Goal: Task Accomplishment & Management: Manage account settings

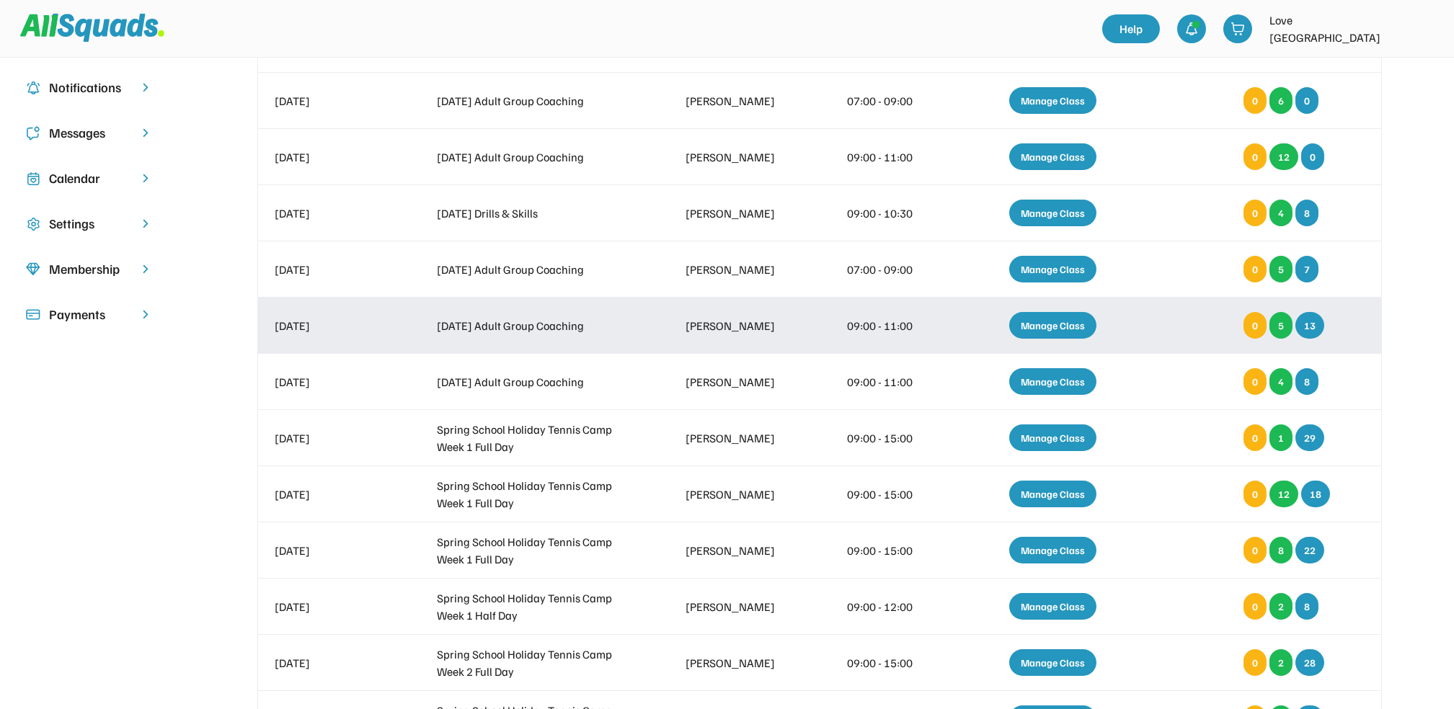
scroll to position [192, 0]
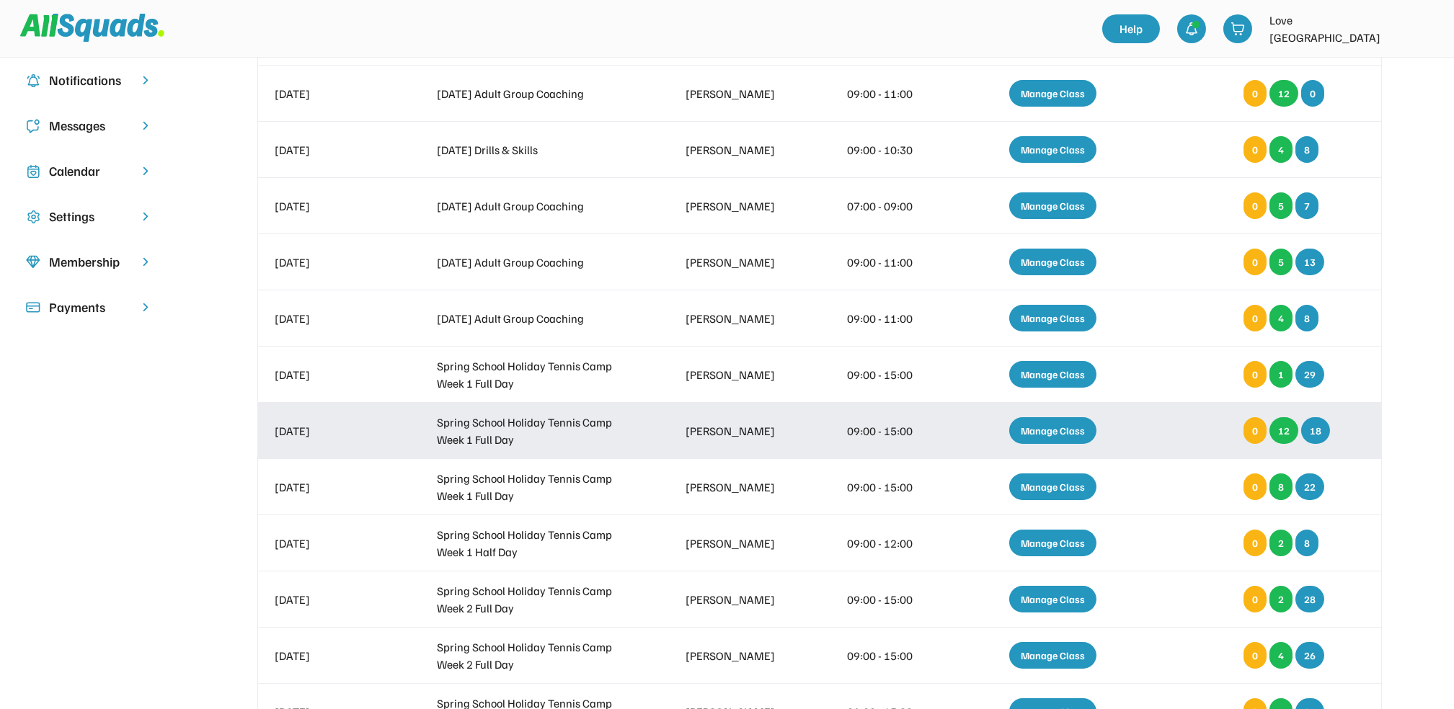
click at [1047, 437] on div "Manage Class" at bounding box center [1052, 430] width 87 height 27
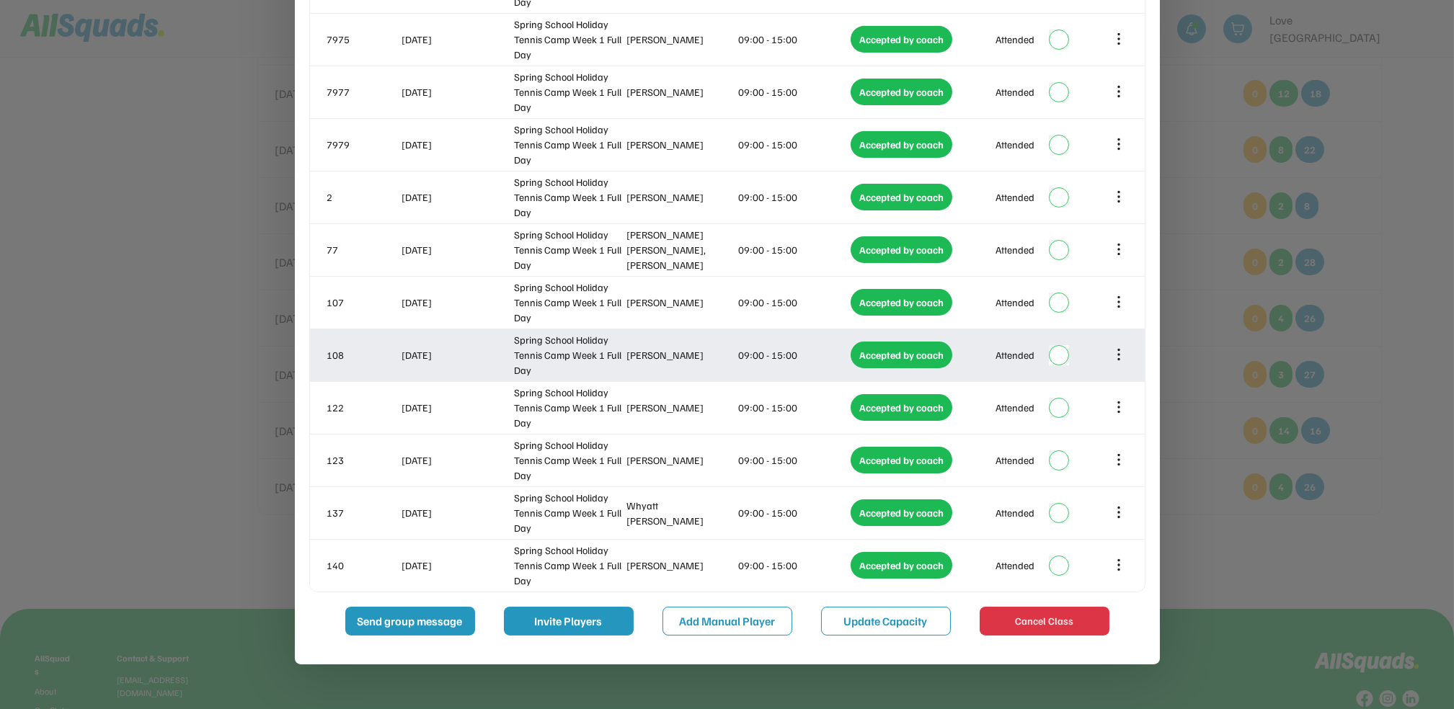
scroll to position [577, 0]
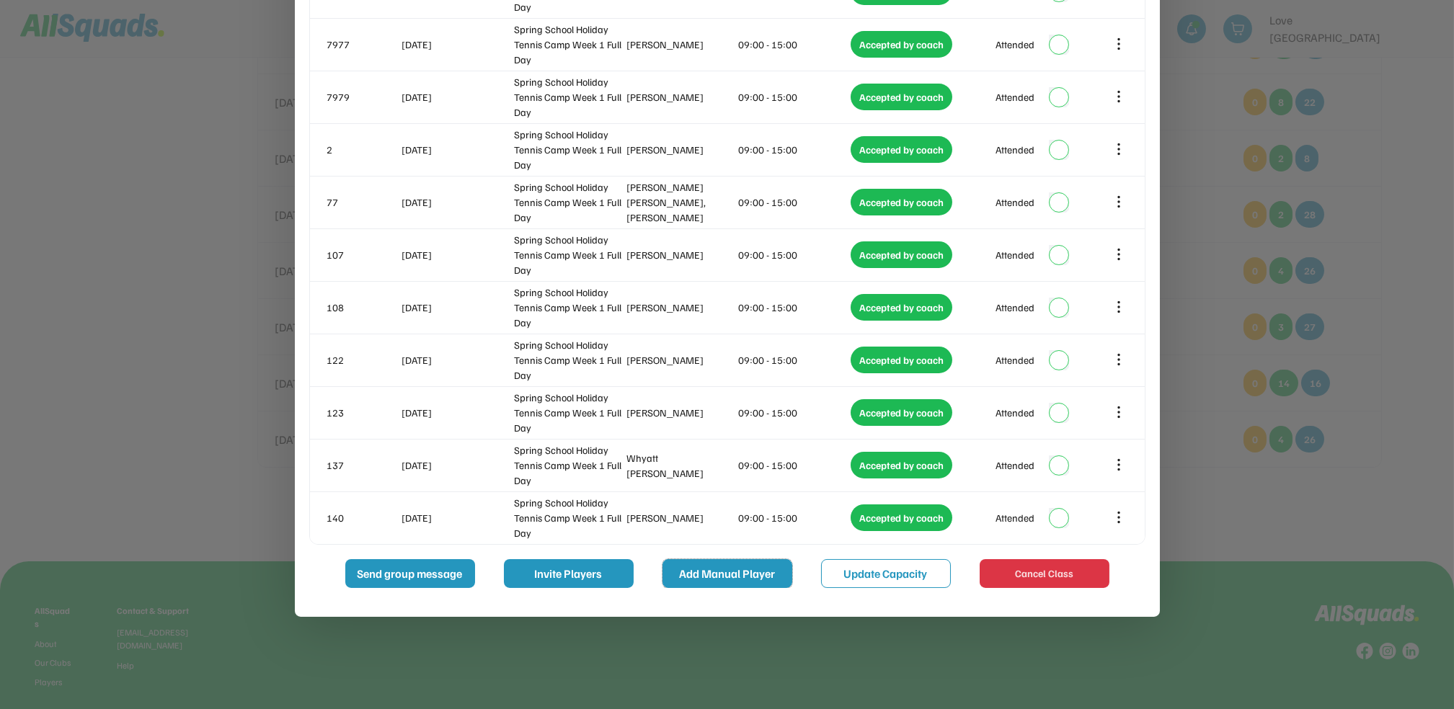
click at [751, 567] on button "Add Manual Player" at bounding box center [727, 573] width 130 height 29
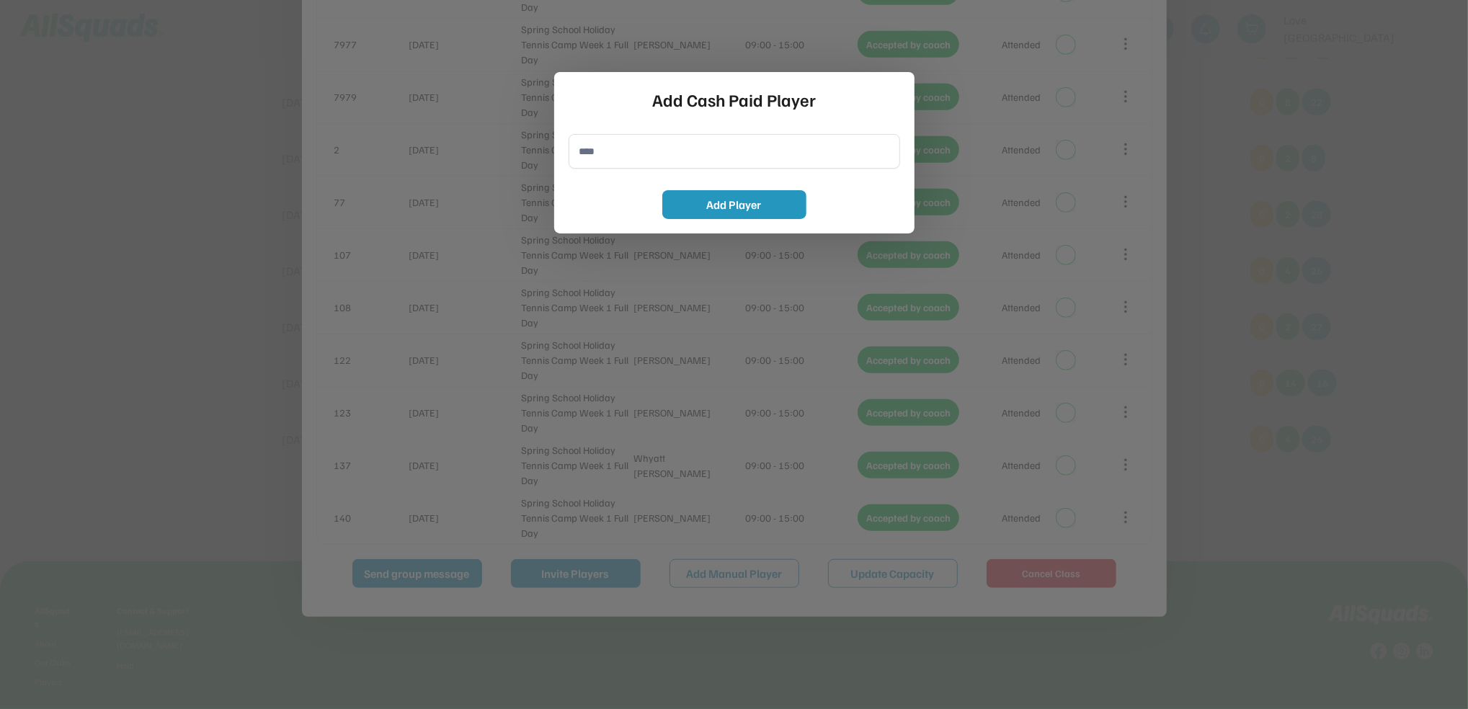
click at [623, 166] on input "input" at bounding box center [735, 151] width 332 height 35
type input "**********"
click at [768, 208] on button "Add Player" at bounding box center [734, 204] width 144 height 29
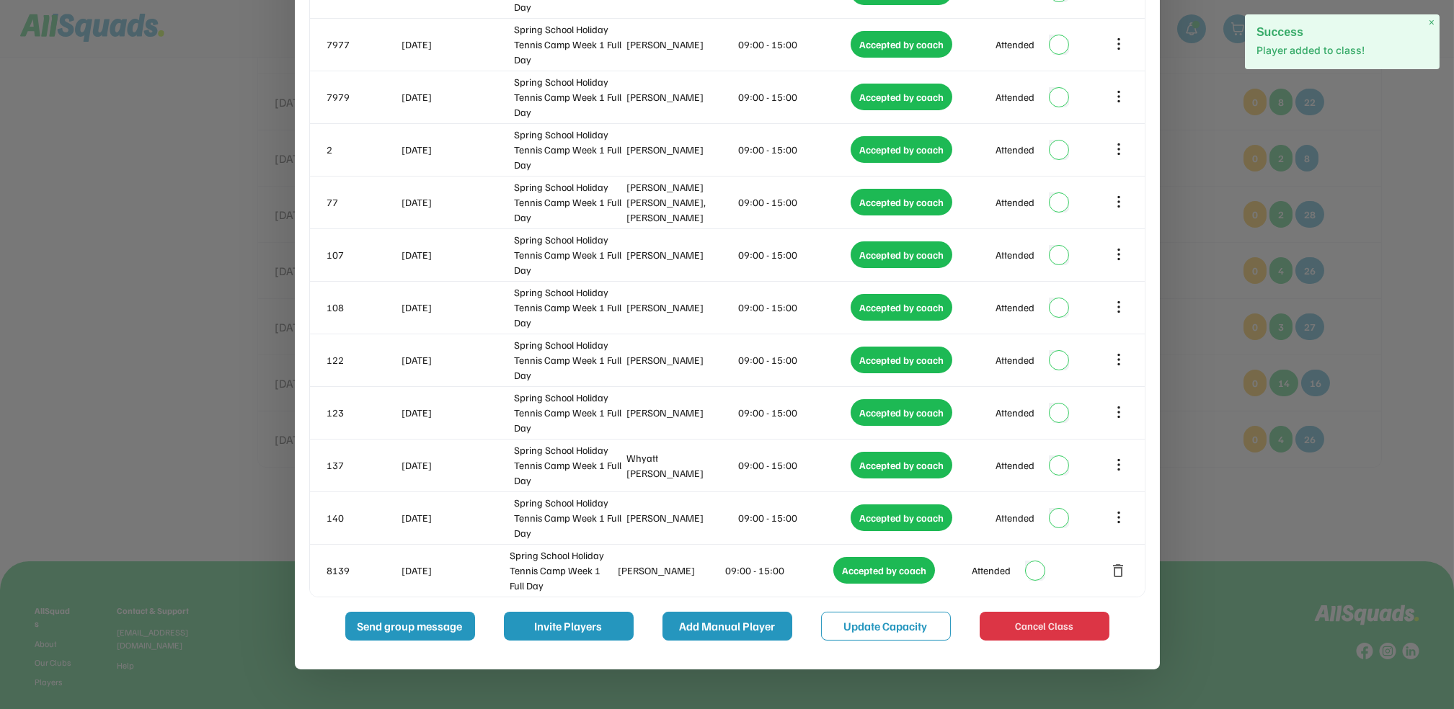
click at [708, 626] on button "Add Manual Player" at bounding box center [727, 626] width 130 height 29
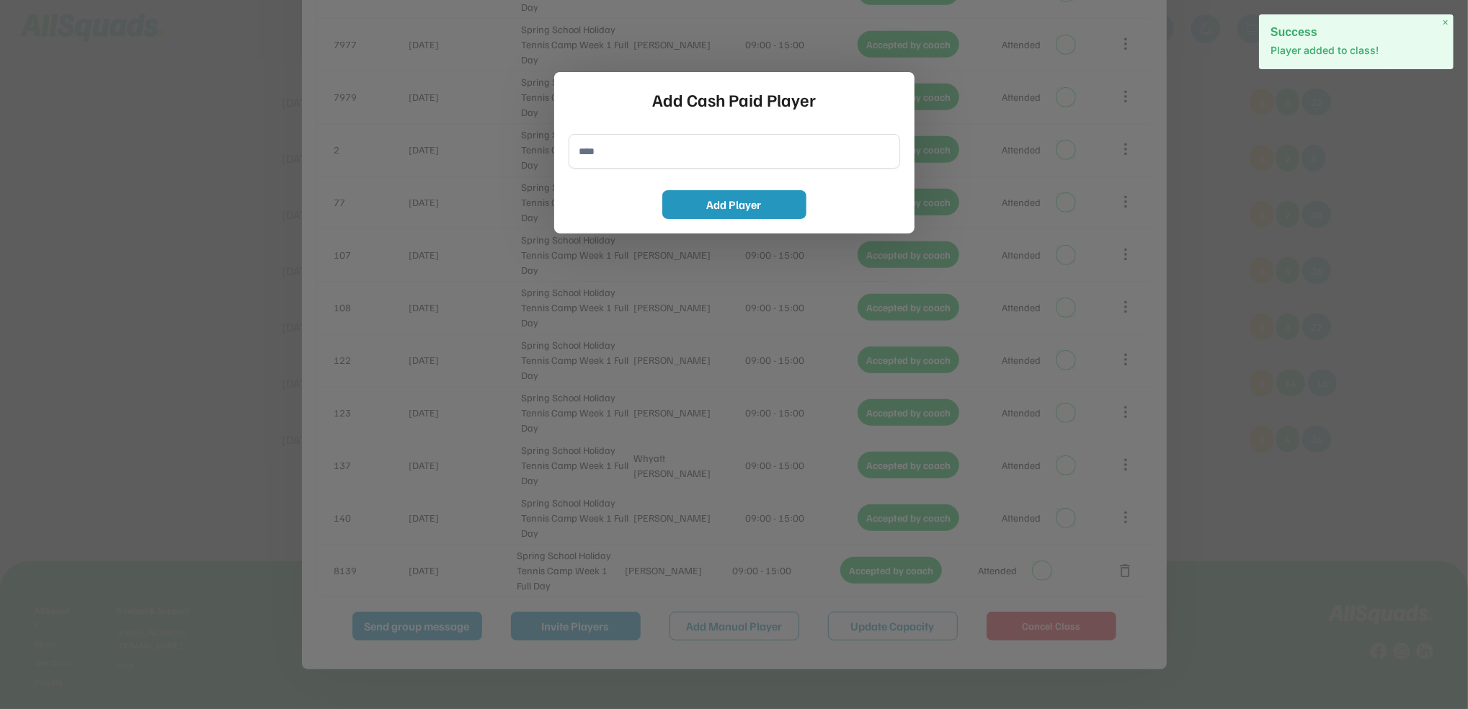
click at [631, 145] on input "input" at bounding box center [735, 151] width 332 height 35
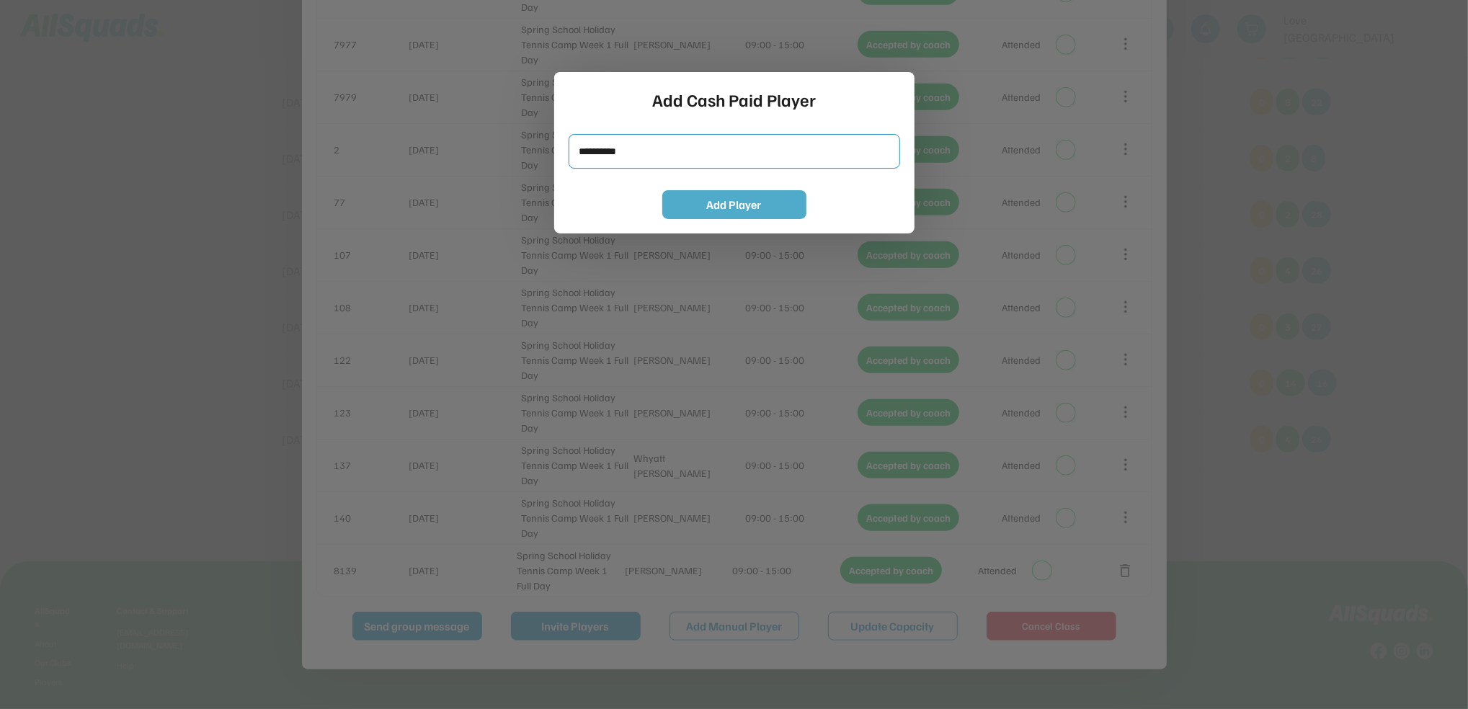
type input "**********"
click at [768, 209] on button "Add Player" at bounding box center [734, 204] width 144 height 29
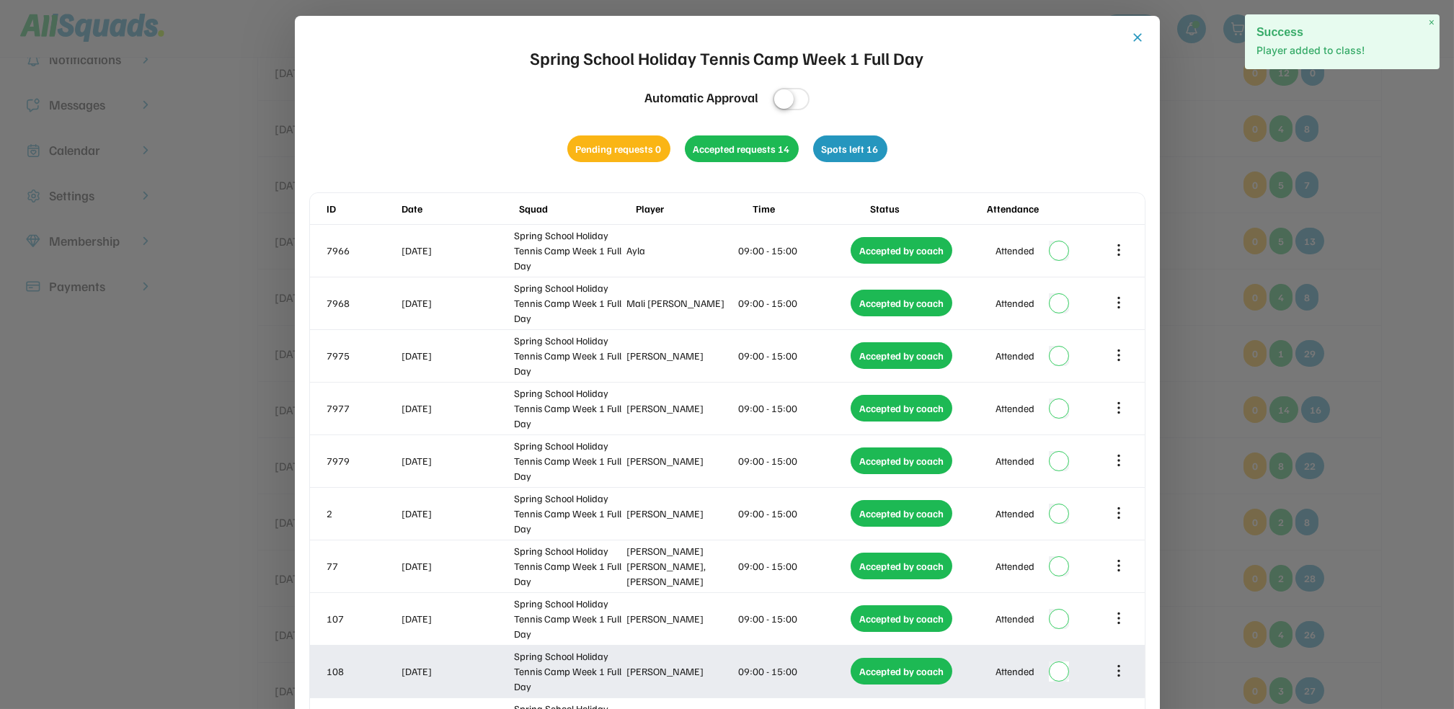
scroll to position [192, 0]
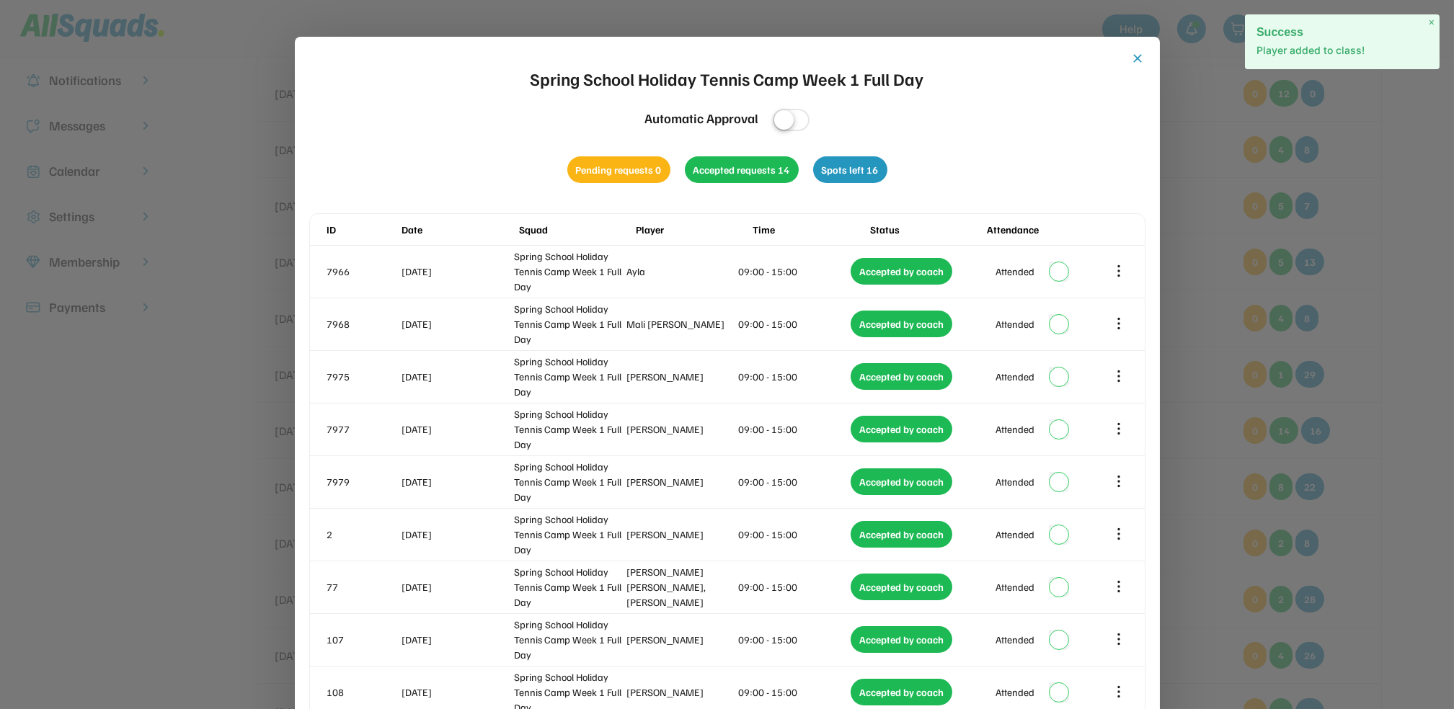
click at [1135, 58] on button "close" at bounding box center [1138, 58] width 14 height 14
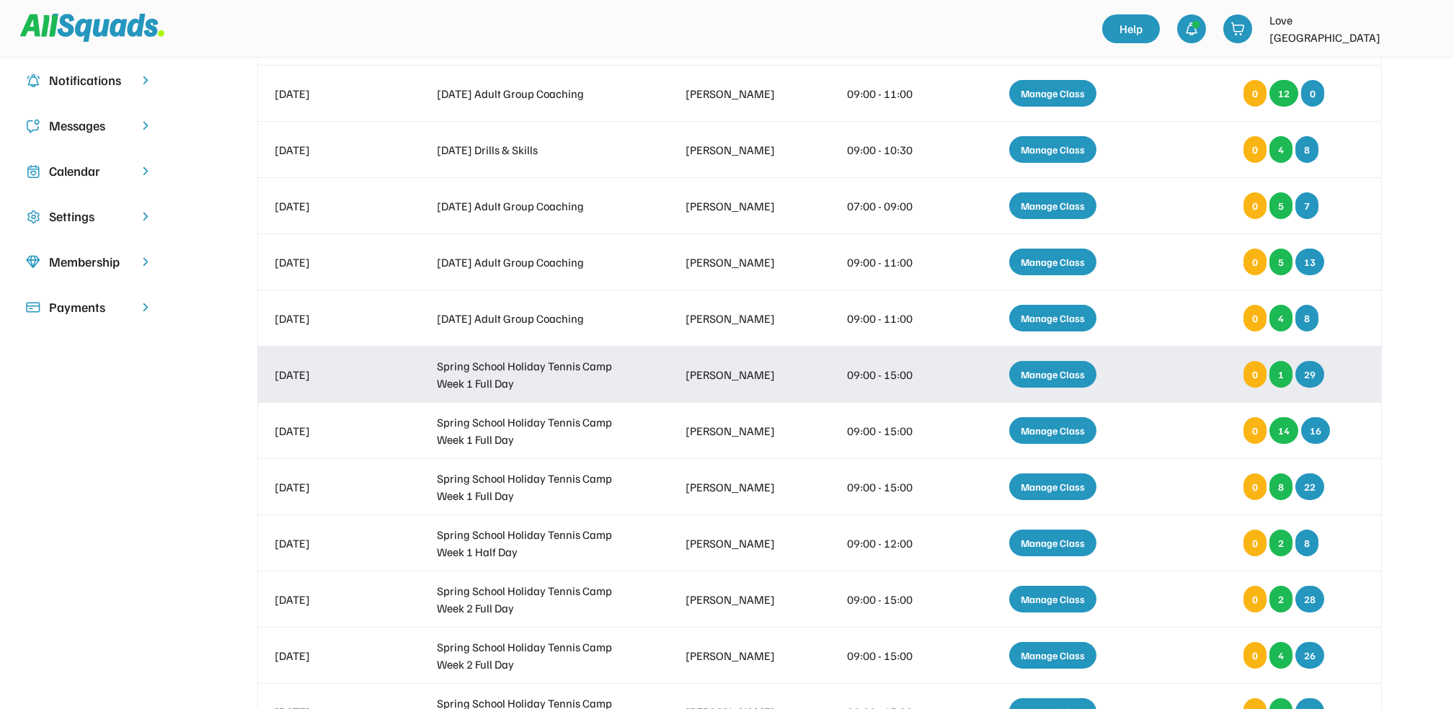
click at [1041, 381] on div "Manage Class" at bounding box center [1052, 374] width 87 height 27
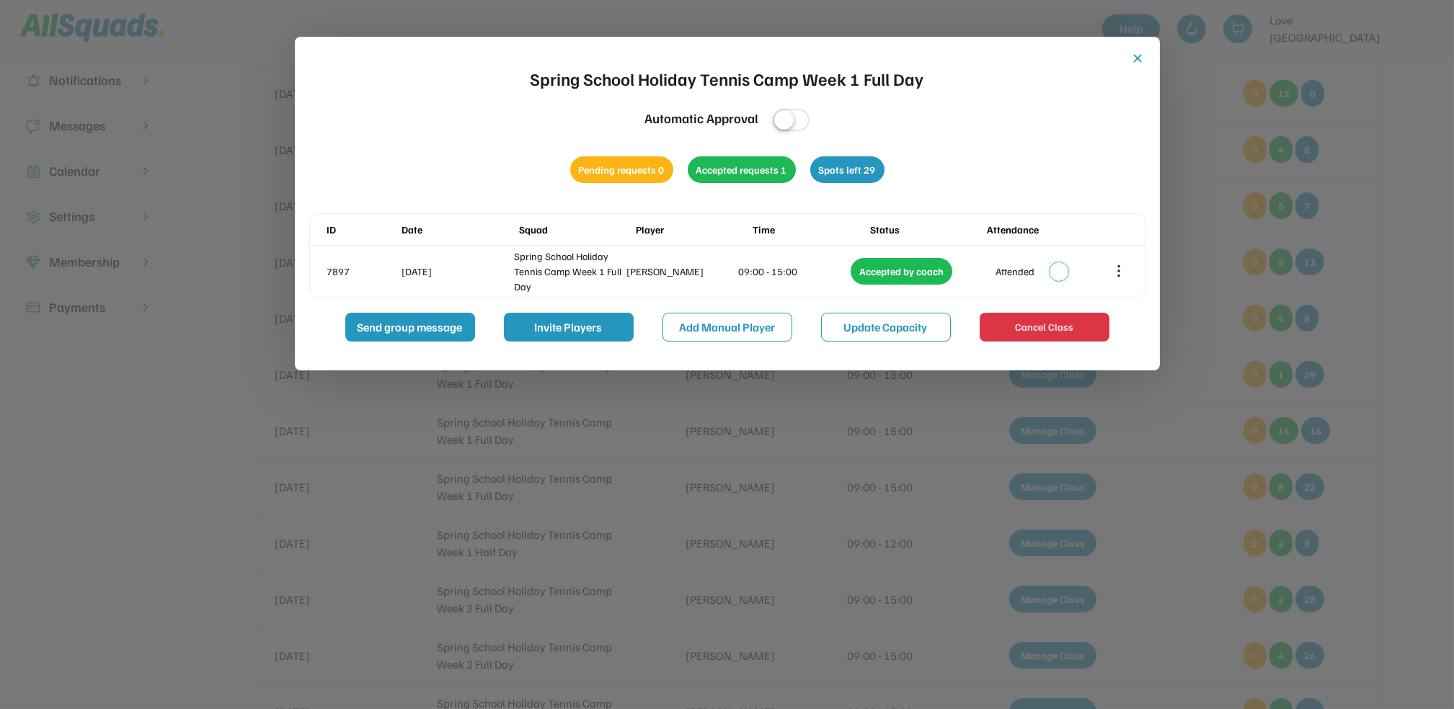
click at [1137, 58] on button "close" at bounding box center [1138, 58] width 14 height 14
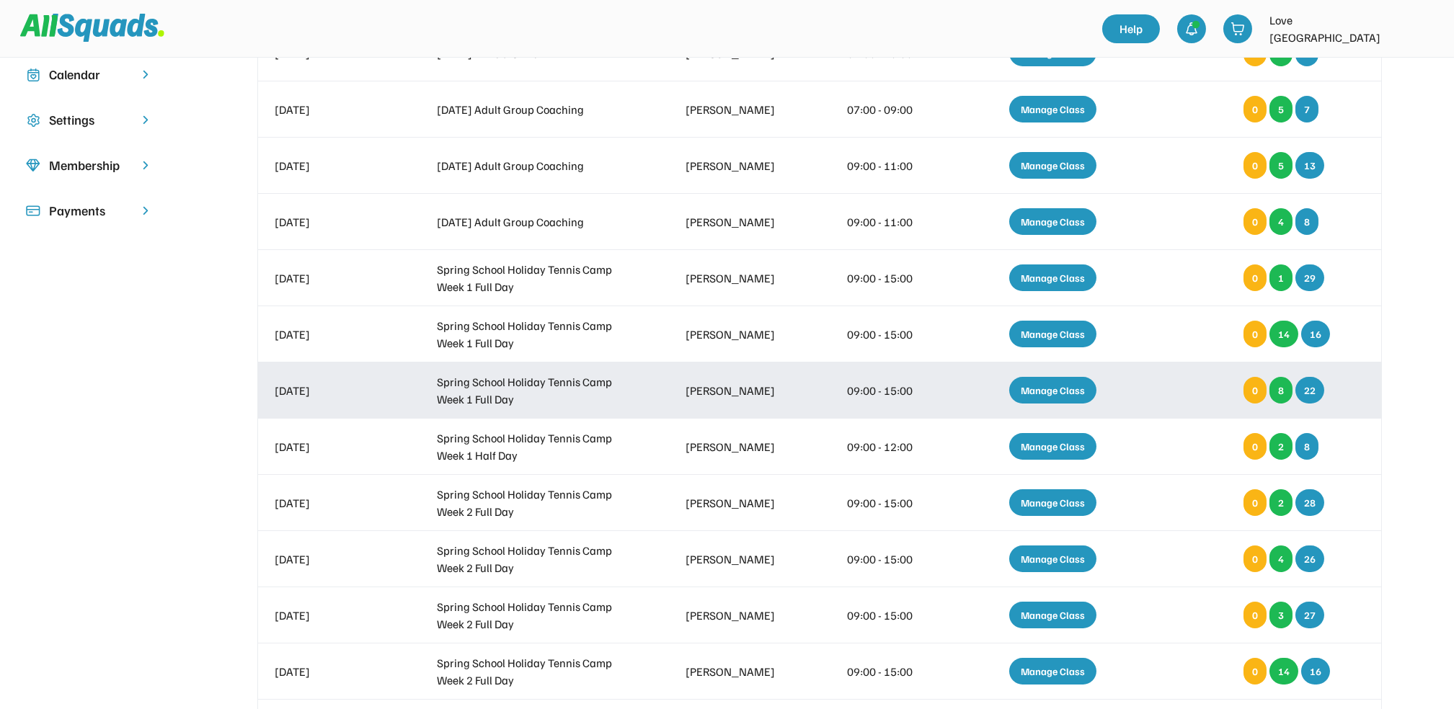
scroll to position [384, 0]
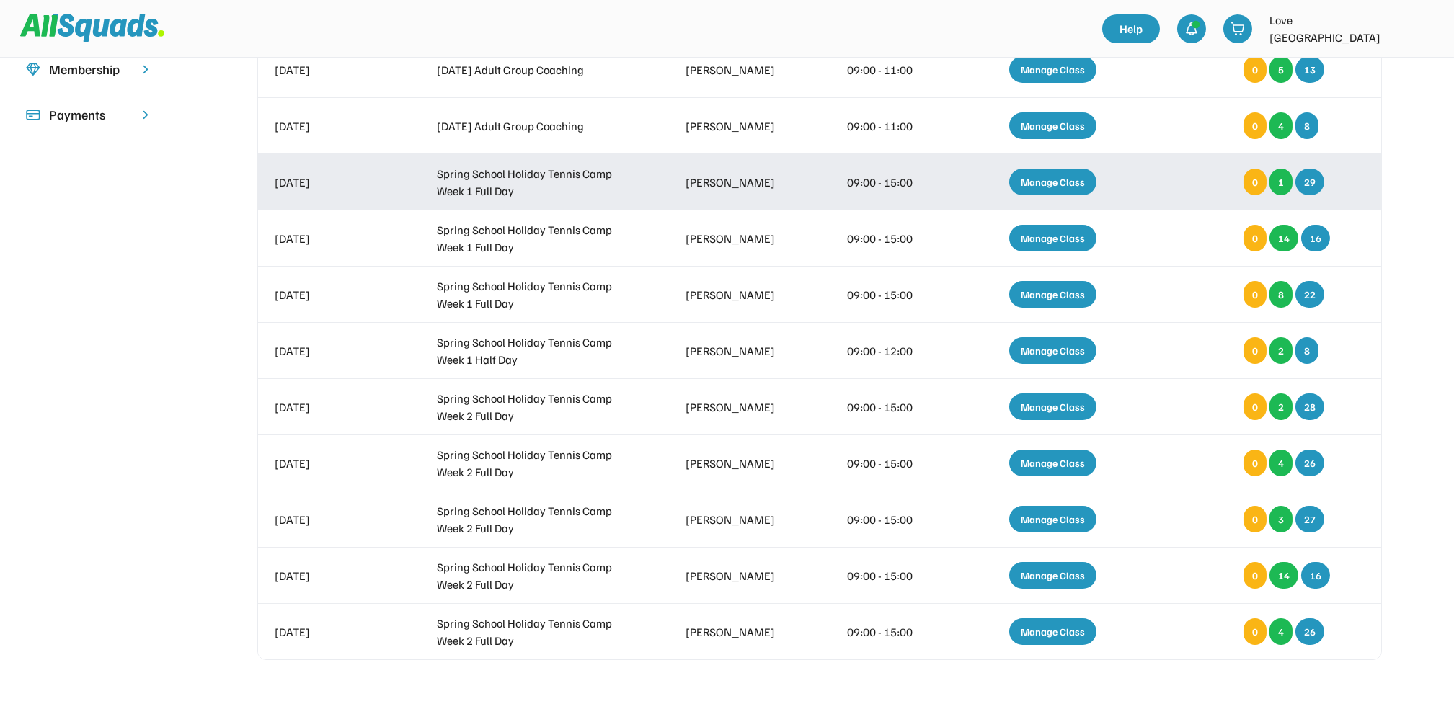
click at [1031, 185] on div "Manage Class" at bounding box center [1052, 182] width 87 height 27
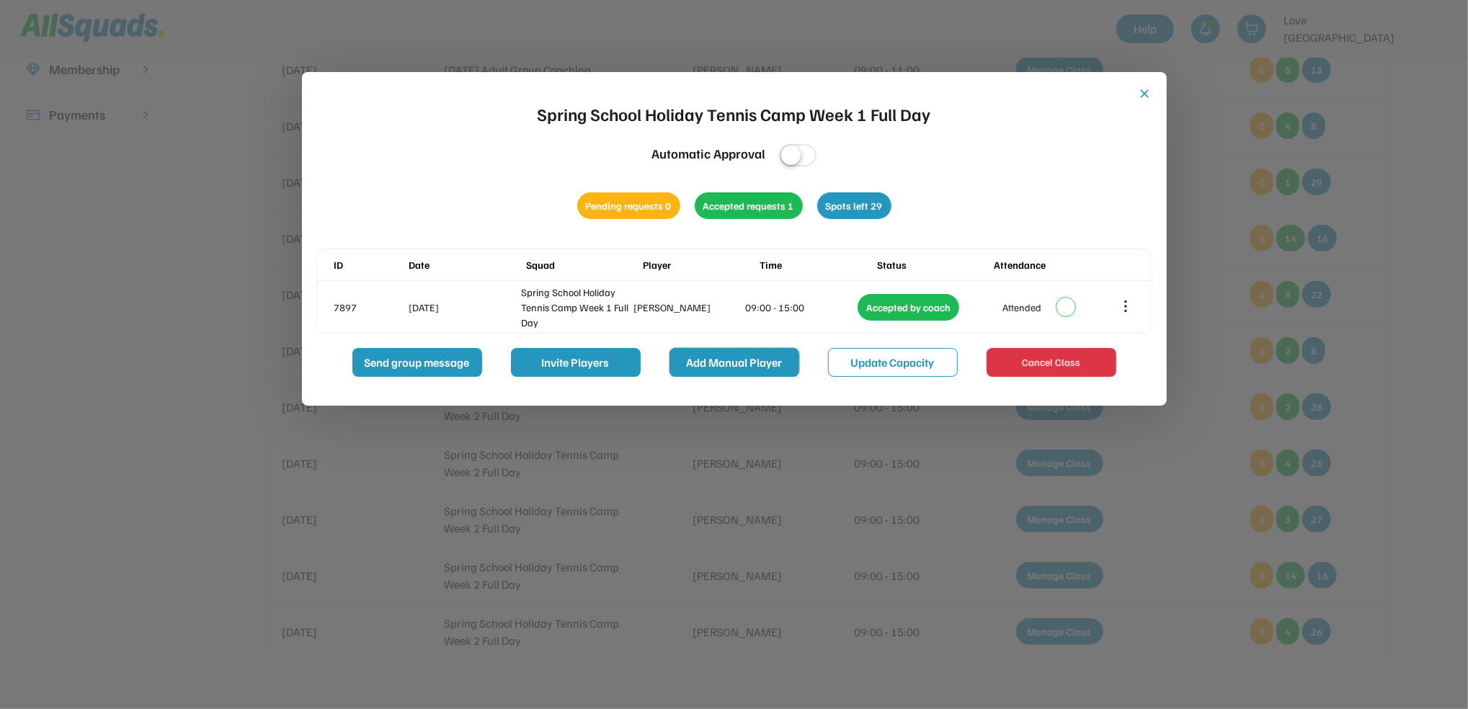
click at [735, 360] on button "Add Manual Player" at bounding box center [735, 362] width 130 height 29
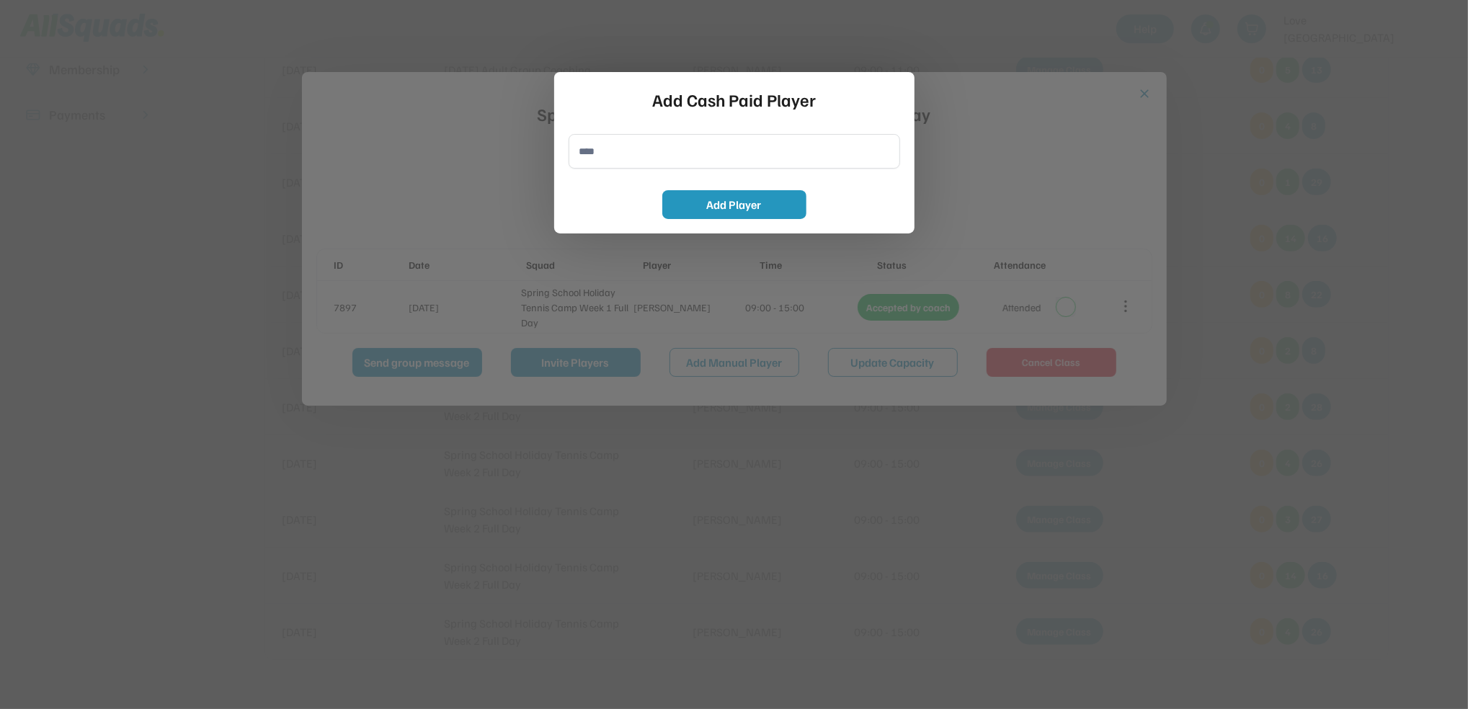
click at [637, 158] on input "input" at bounding box center [735, 151] width 332 height 35
type input "**********"
click at [708, 205] on button "Add Player" at bounding box center [734, 204] width 144 height 29
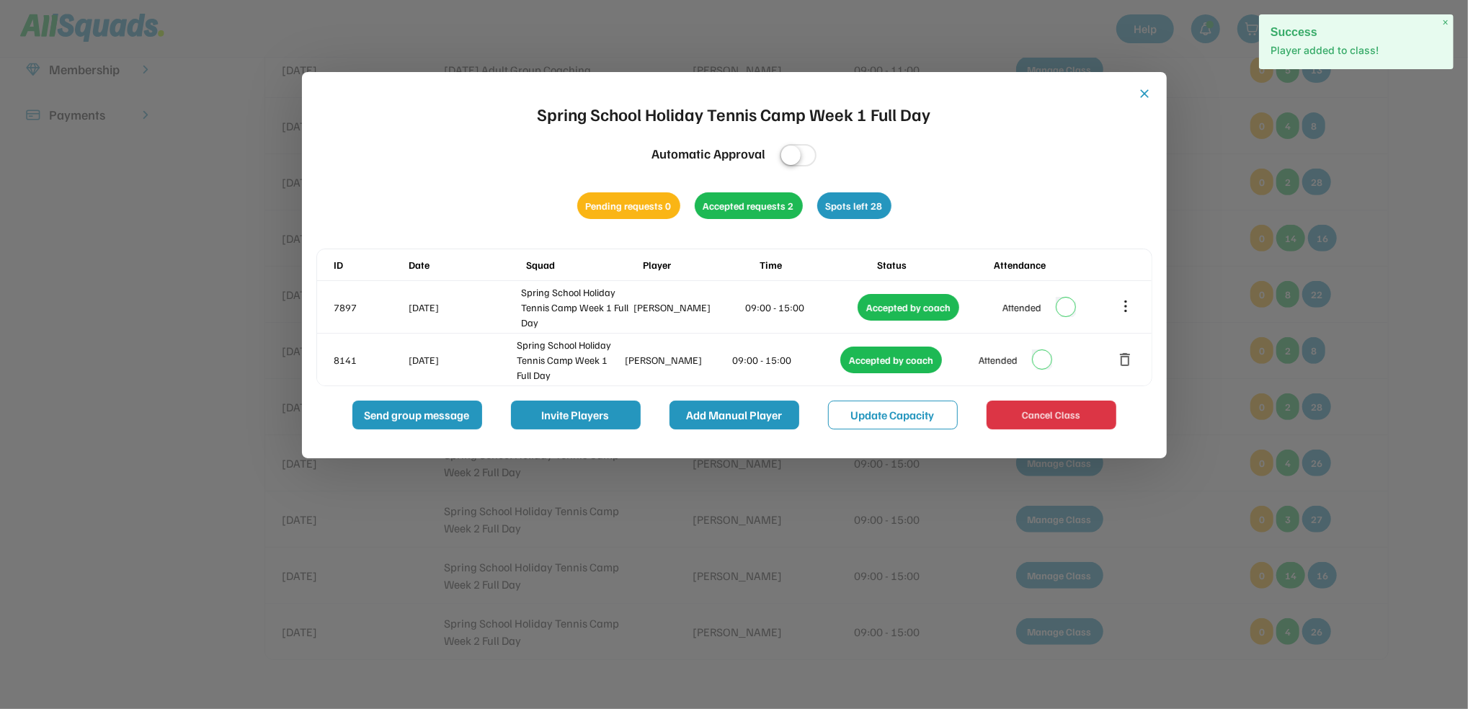
click at [747, 417] on button "Add Manual Player" at bounding box center [735, 415] width 130 height 29
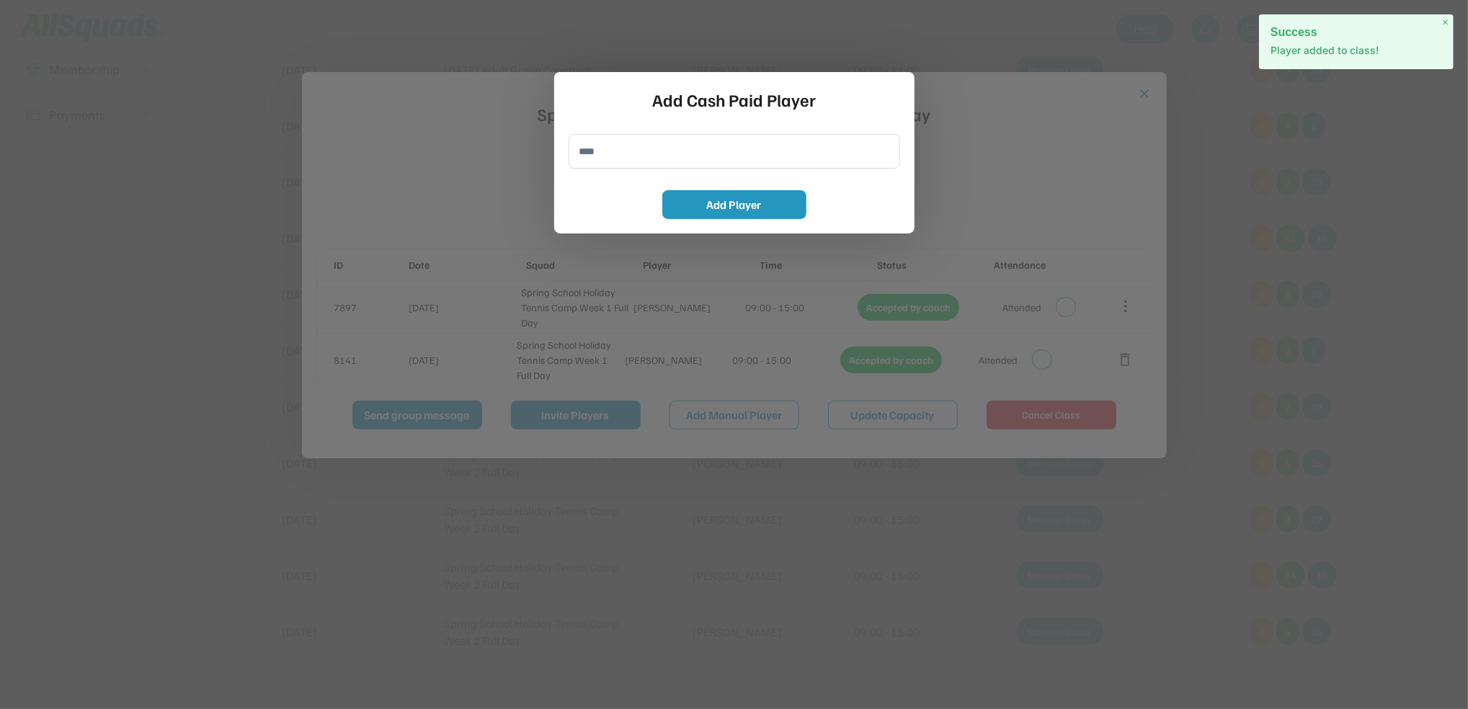
click at [615, 157] on input "input" at bounding box center [735, 151] width 332 height 35
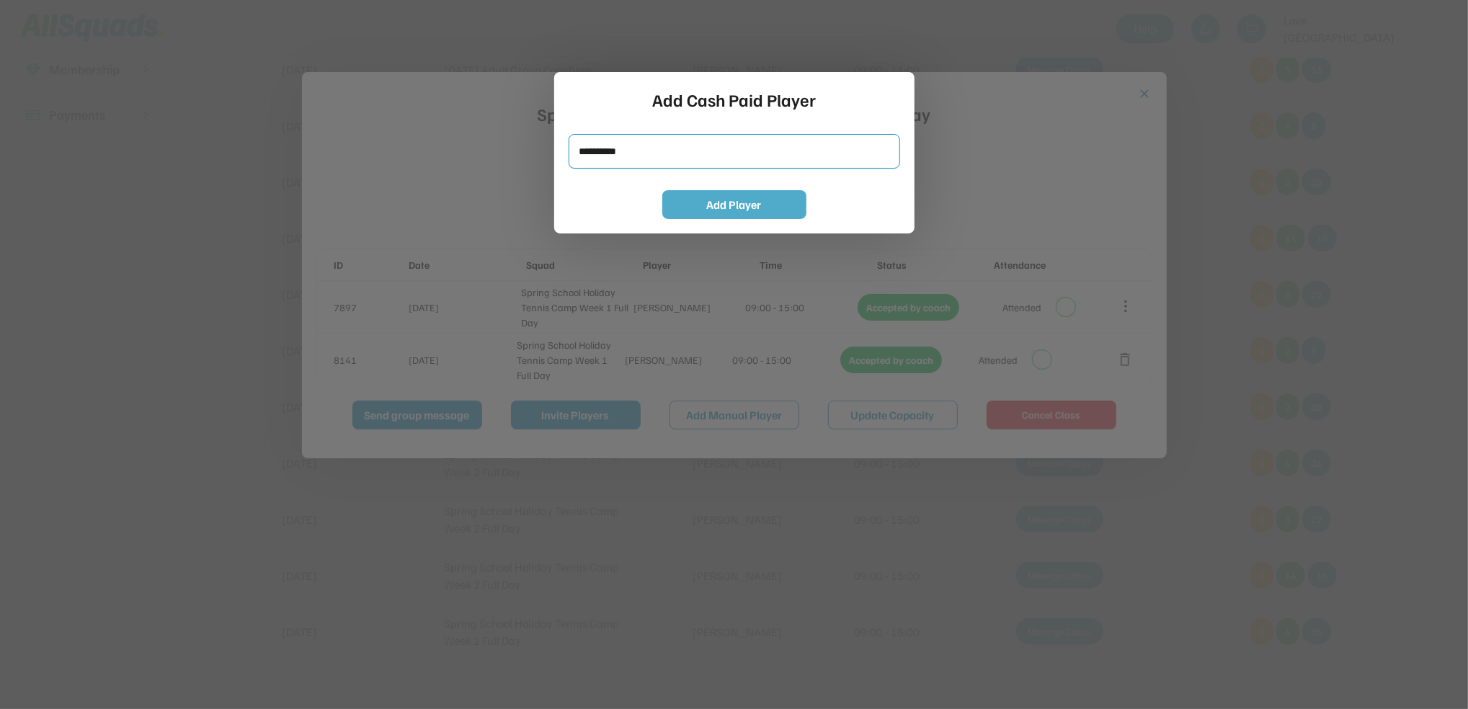
type input "**********"
click at [727, 206] on button "Add Player" at bounding box center [734, 204] width 144 height 29
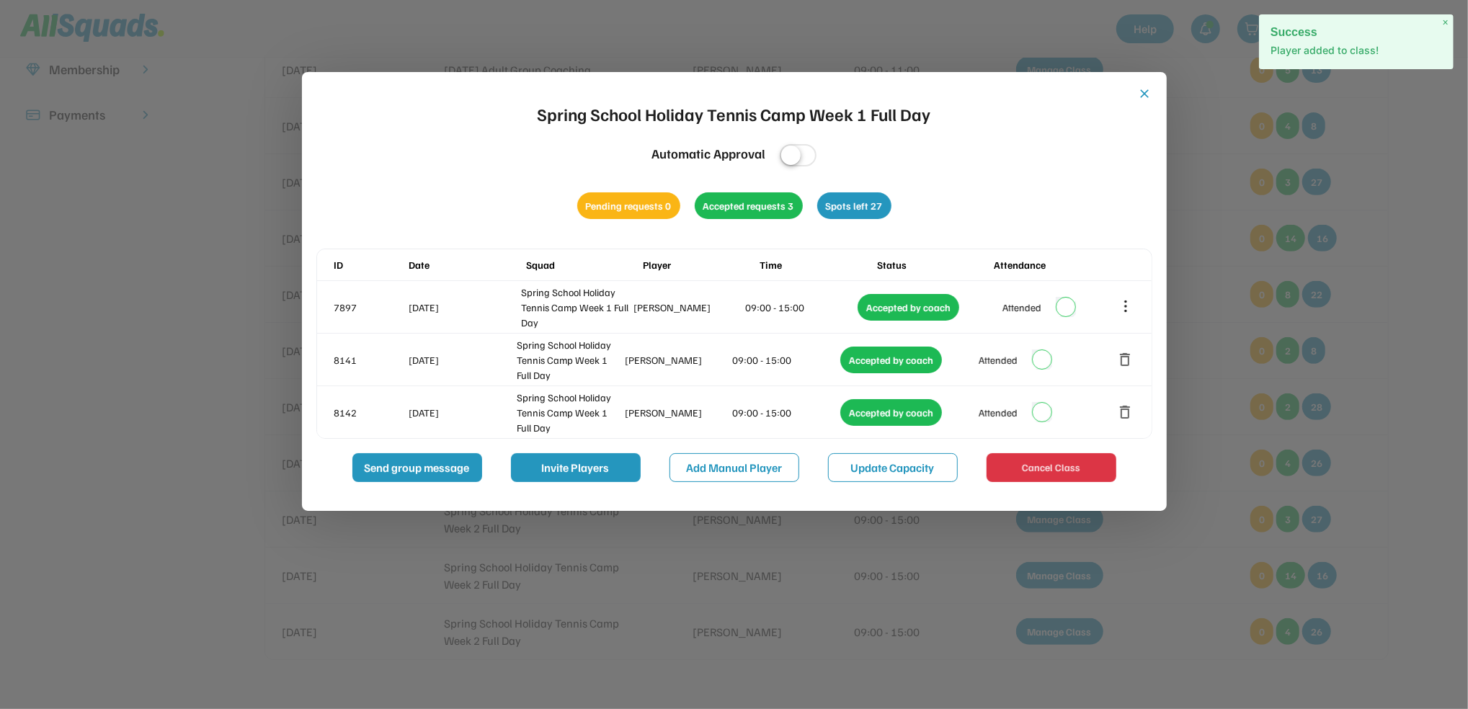
click at [1147, 90] on button "close" at bounding box center [1145, 93] width 14 height 14
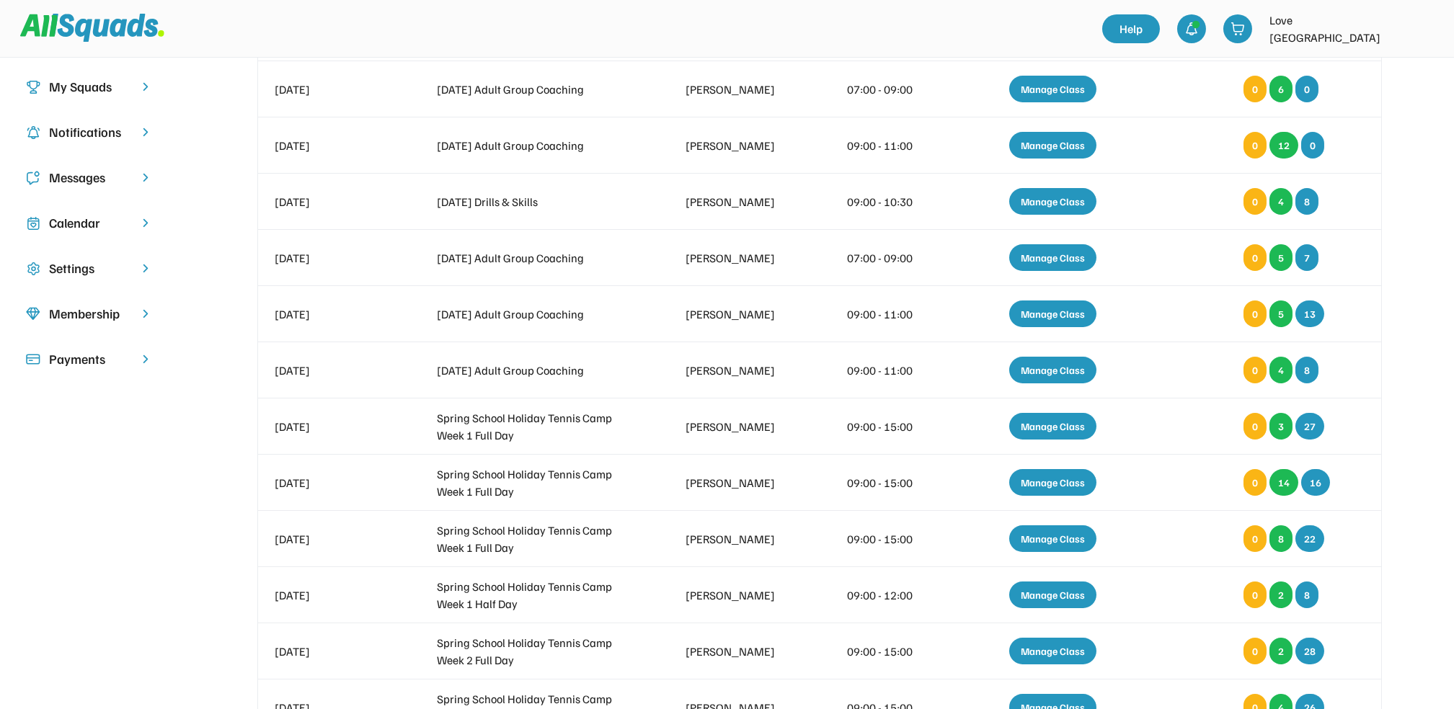
scroll to position [96, 0]
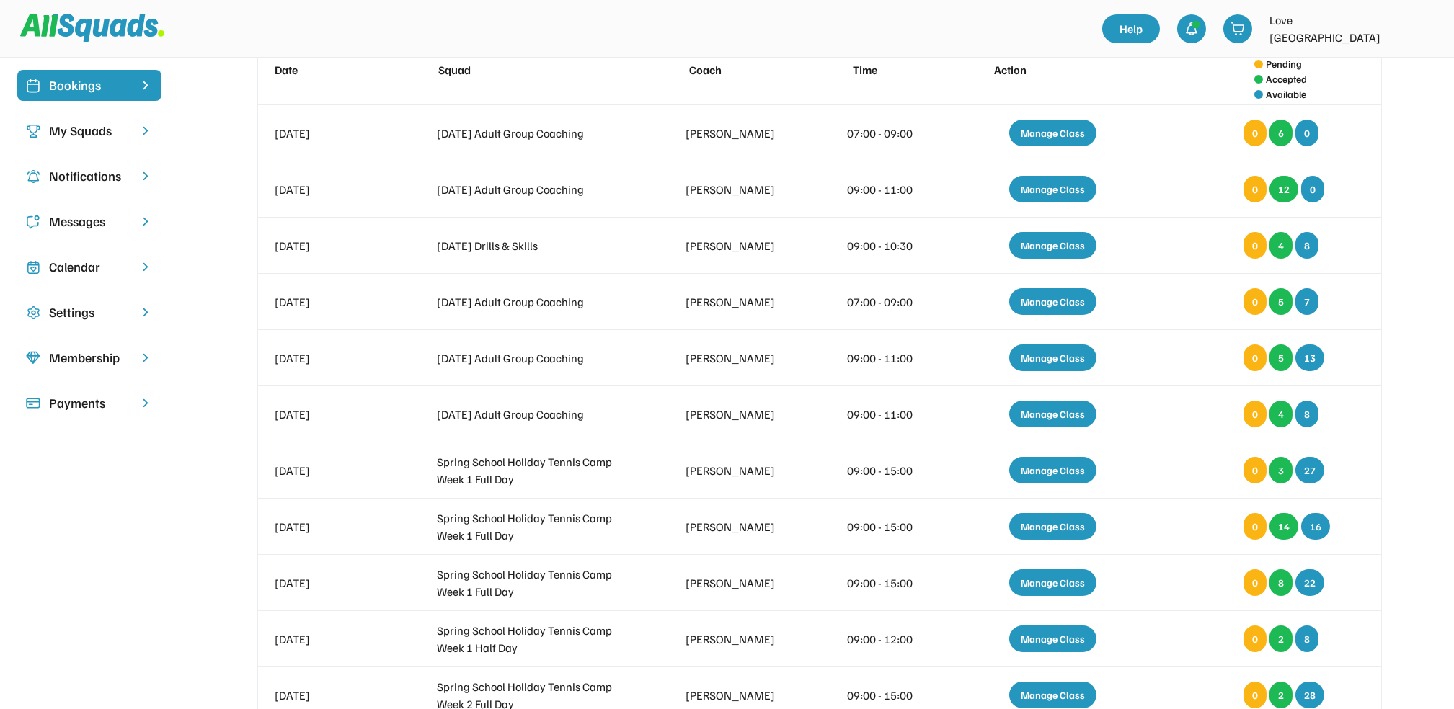
click at [81, 270] on div "Calendar" at bounding box center [89, 266] width 81 height 19
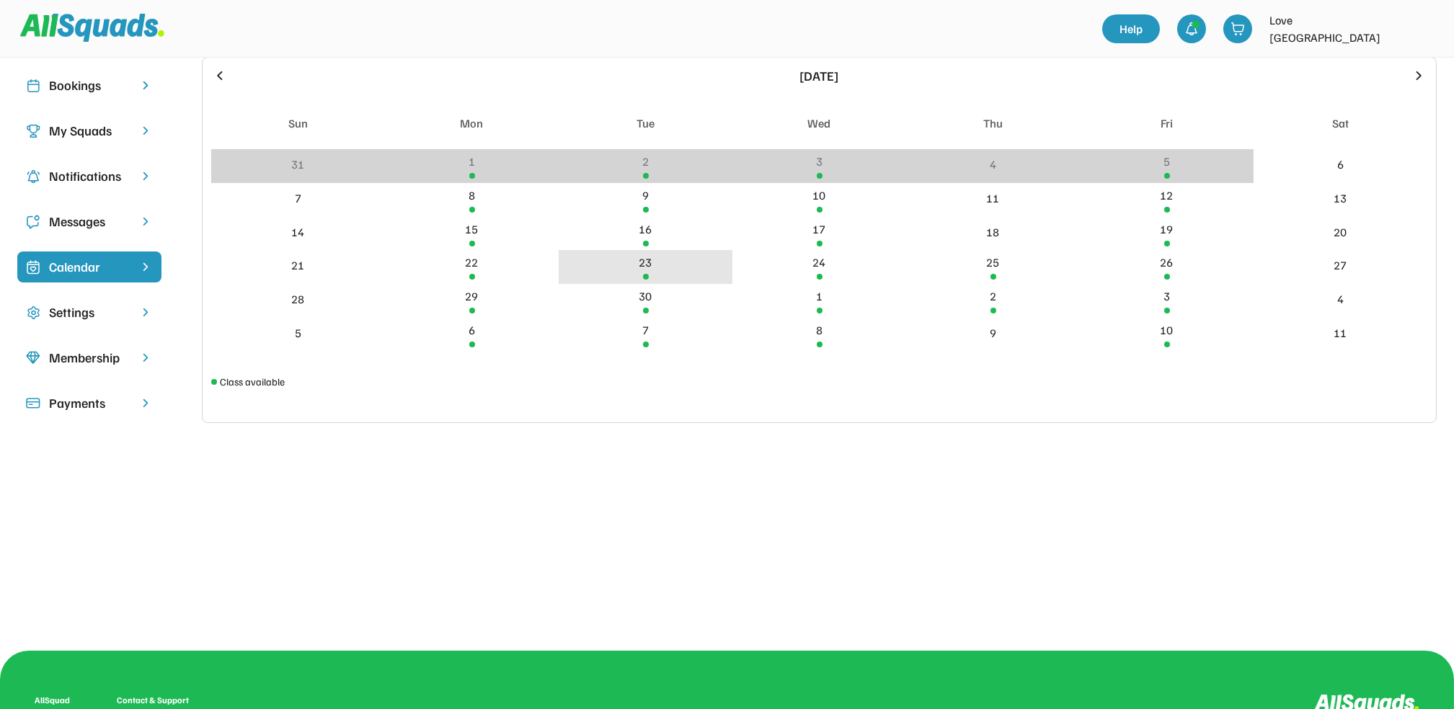
click at [637, 264] on div "23" at bounding box center [646, 267] width 174 height 34
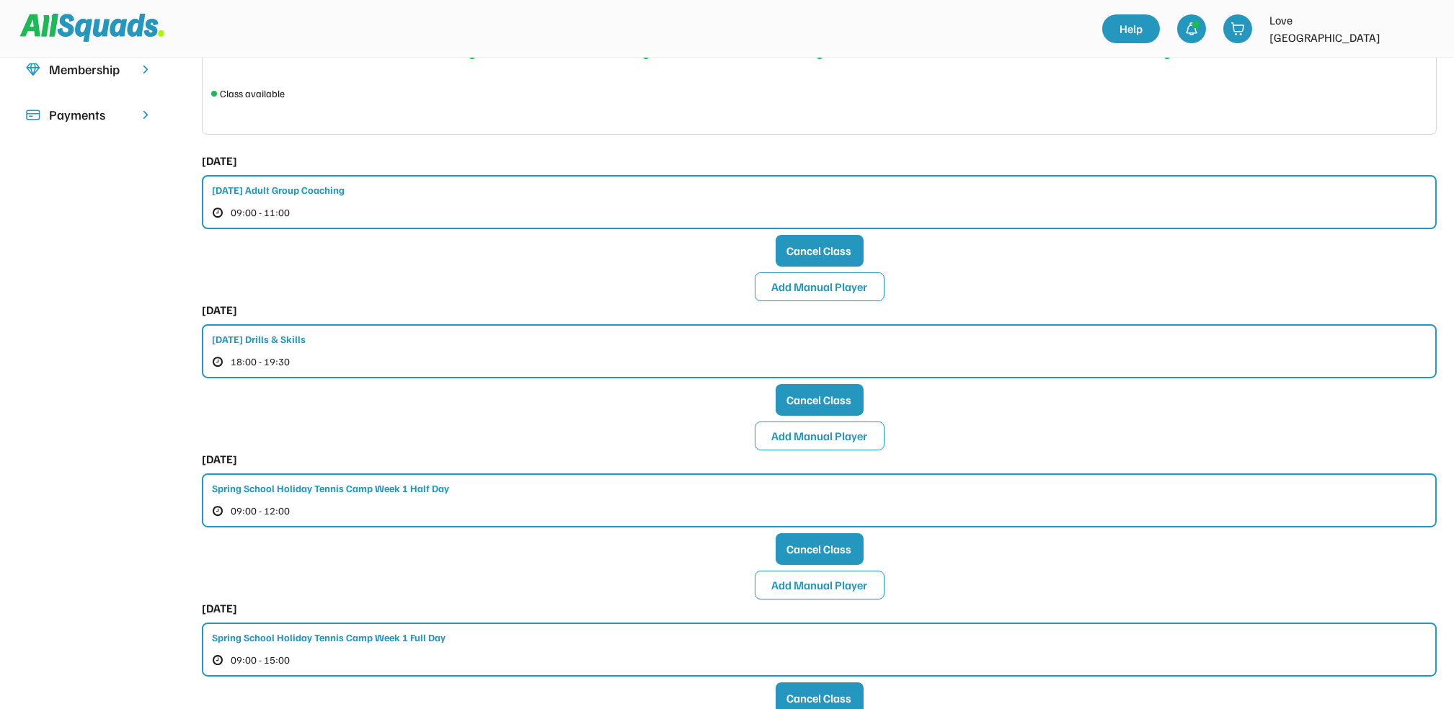
scroll to position [480, 0]
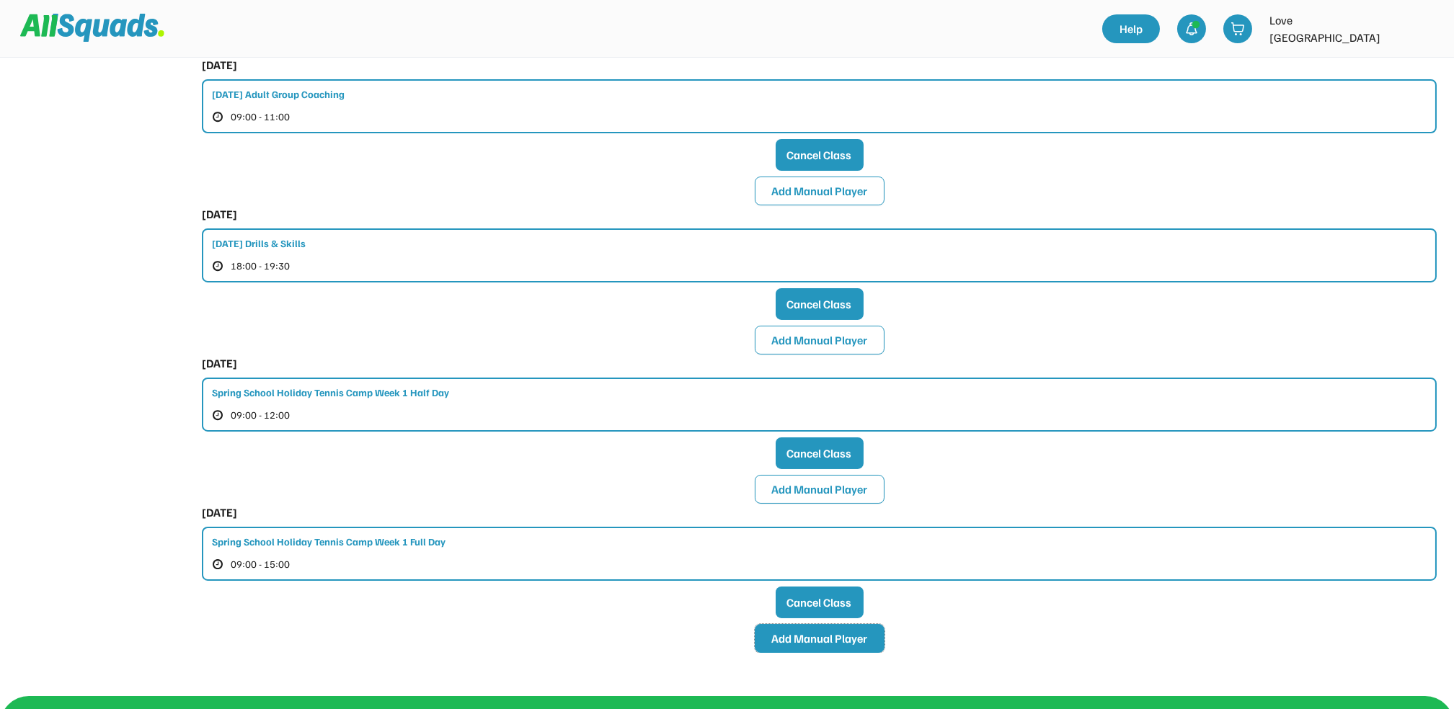
click at [812, 632] on button "Add Manual Player" at bounding box center [820, 638] width 130 height 29
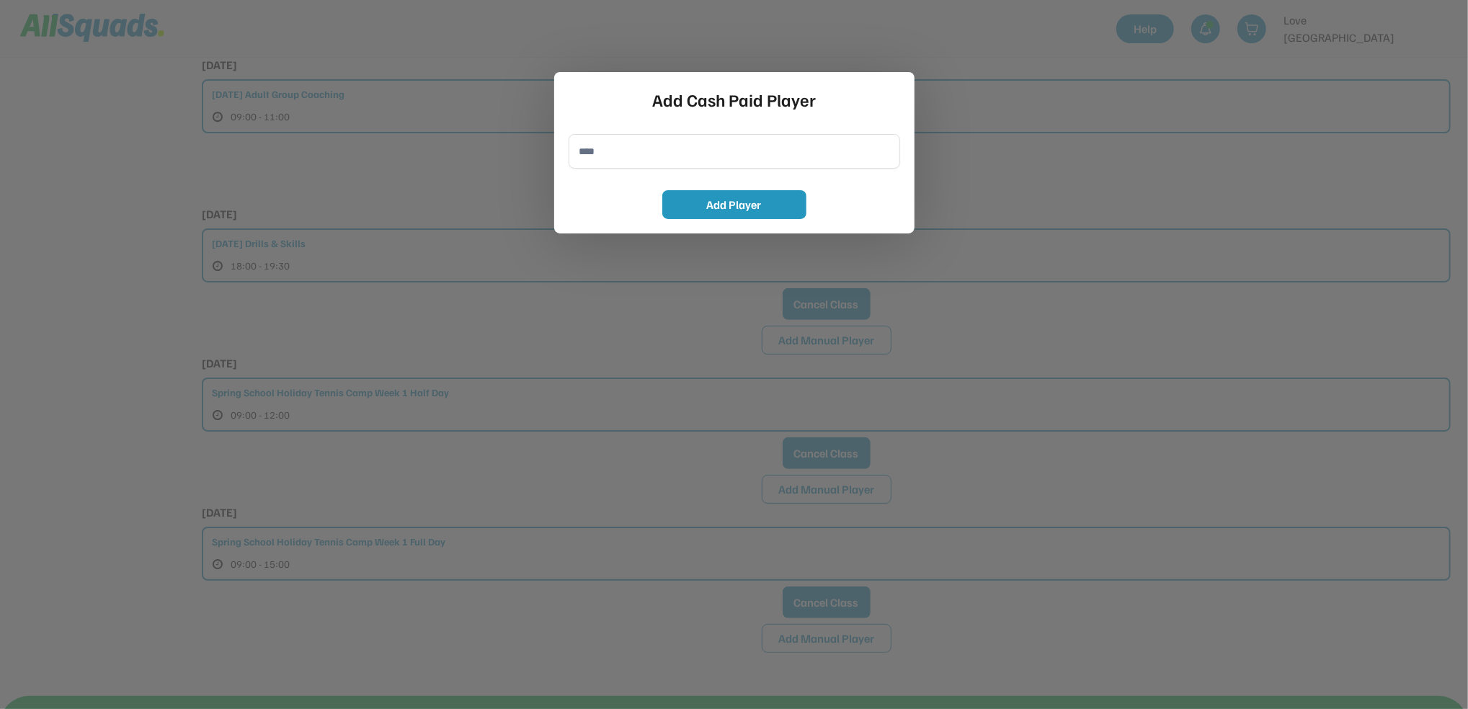
click at [609, 156] on input "input" at bounding box center [735, 151] width 332 height 35
type input "**********"
click at [709, 205] on button "Add Player" at bounding box center [734, 204] width 144 height 29
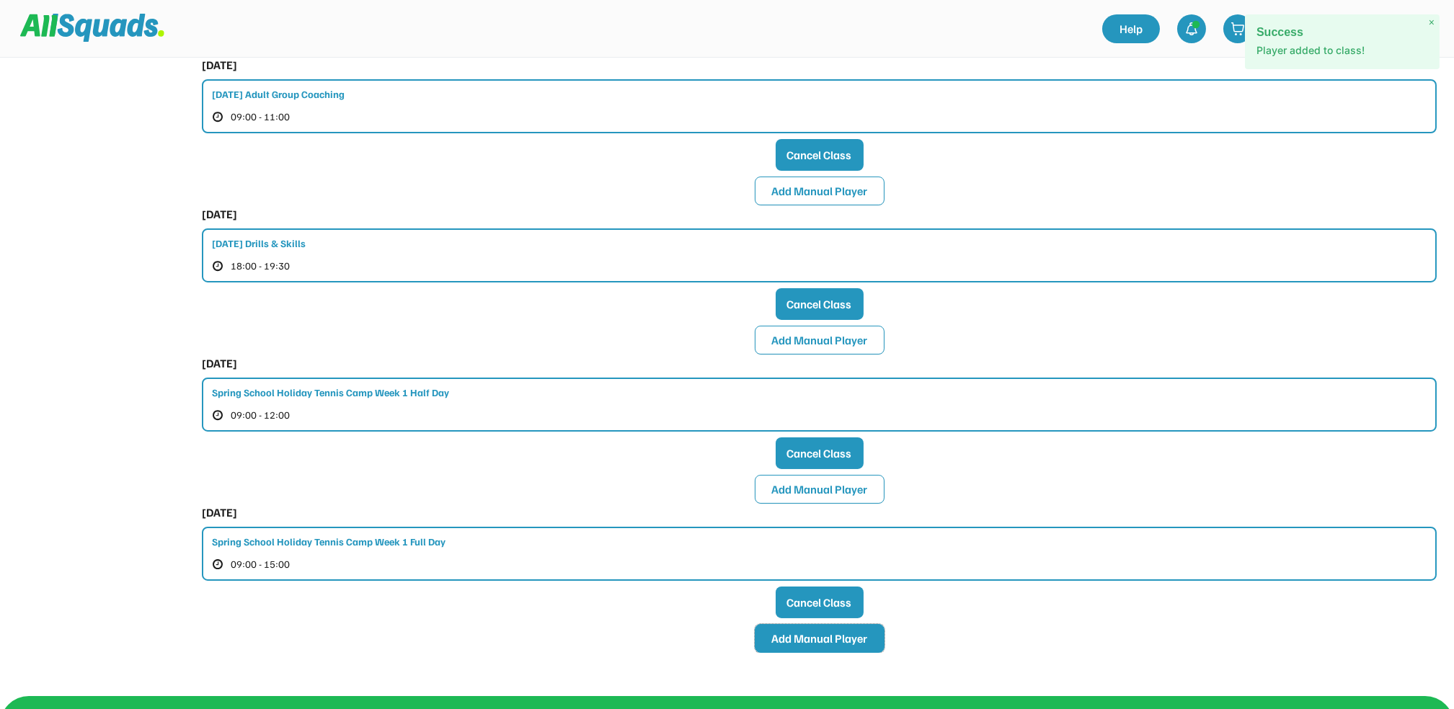
click at [778, 636] on button "Add Manual Player" at bounding box center [820, 638] width 130 height 29
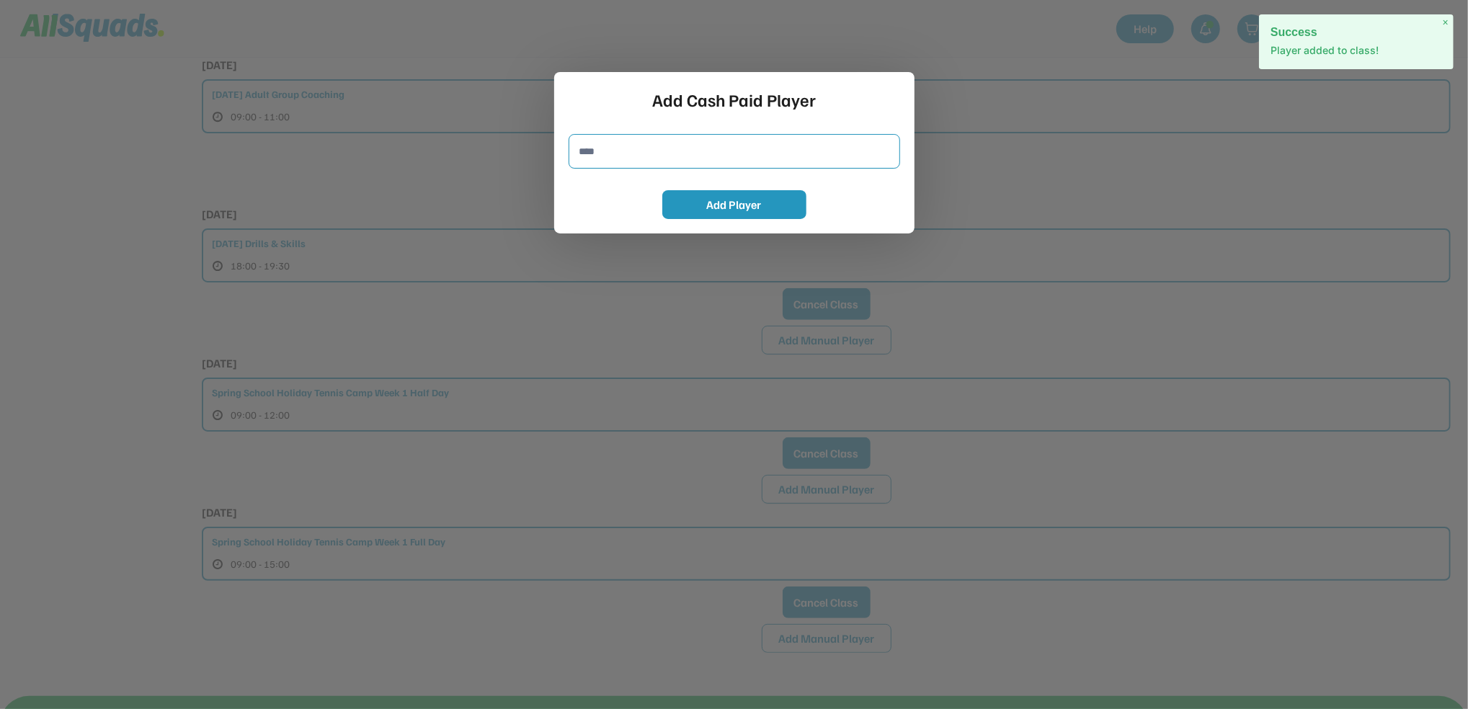
click at [595, 163] on input "input" at bounding box center [735, 151] width 332 height 35
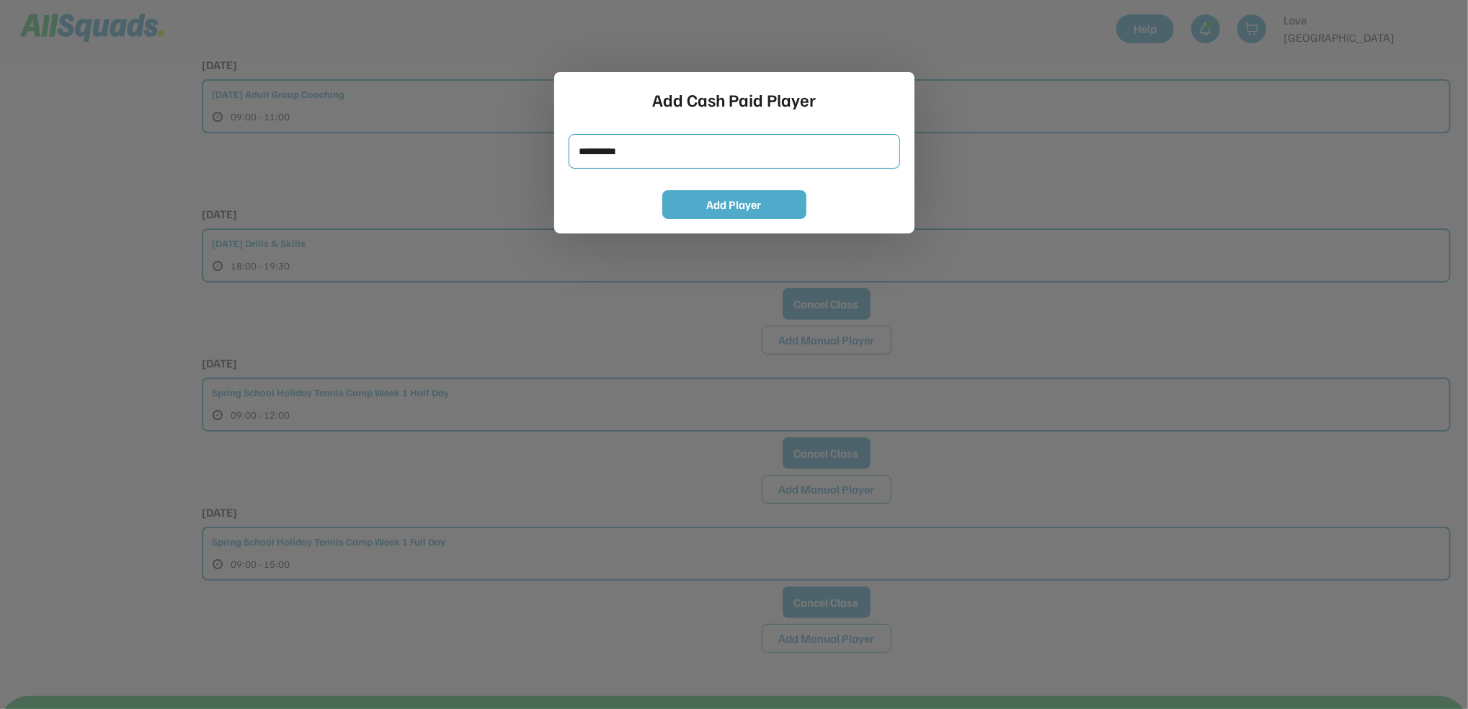
type input "**********"
click at [722, 210] on button "Add Player" at bounding box center [734, 204] width 144 height 29
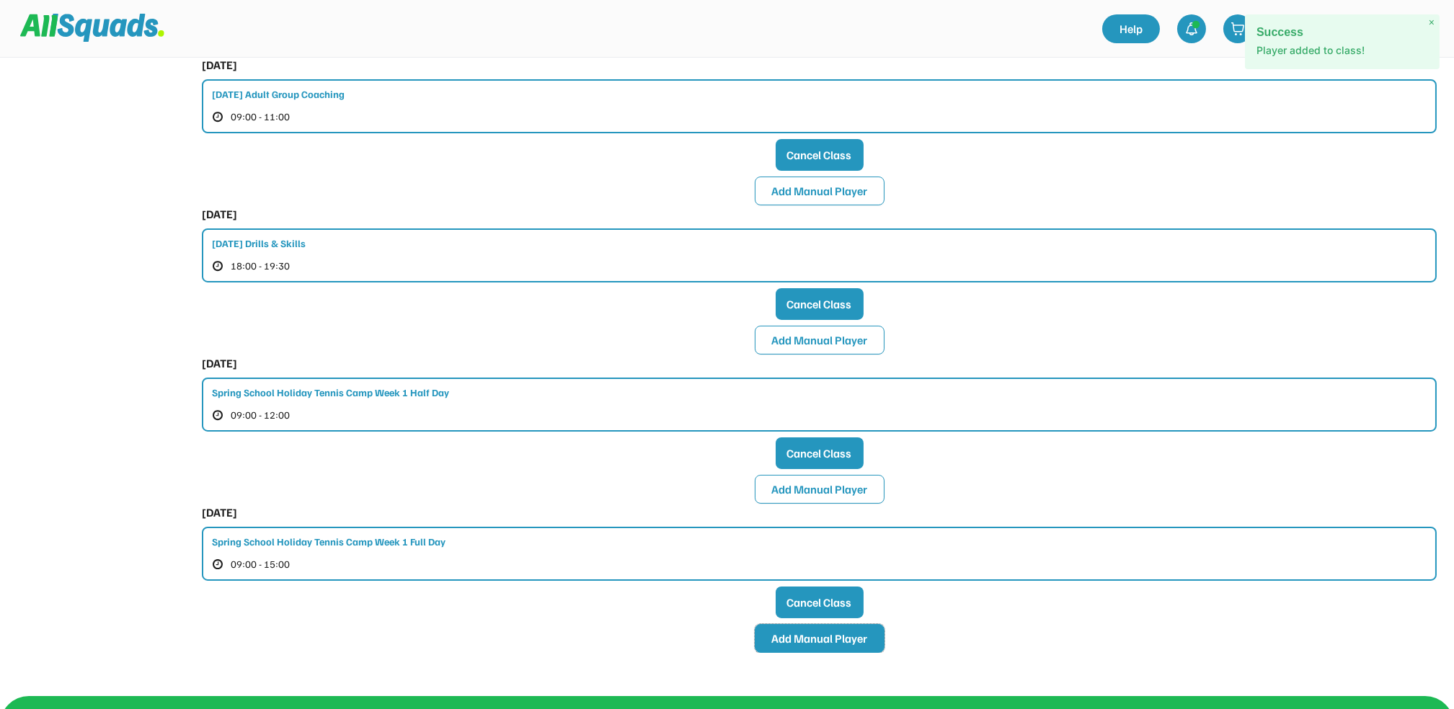
click at [803, 634] on button "Add Manual Player" at bounding box center [820, 638] width 130 height 29
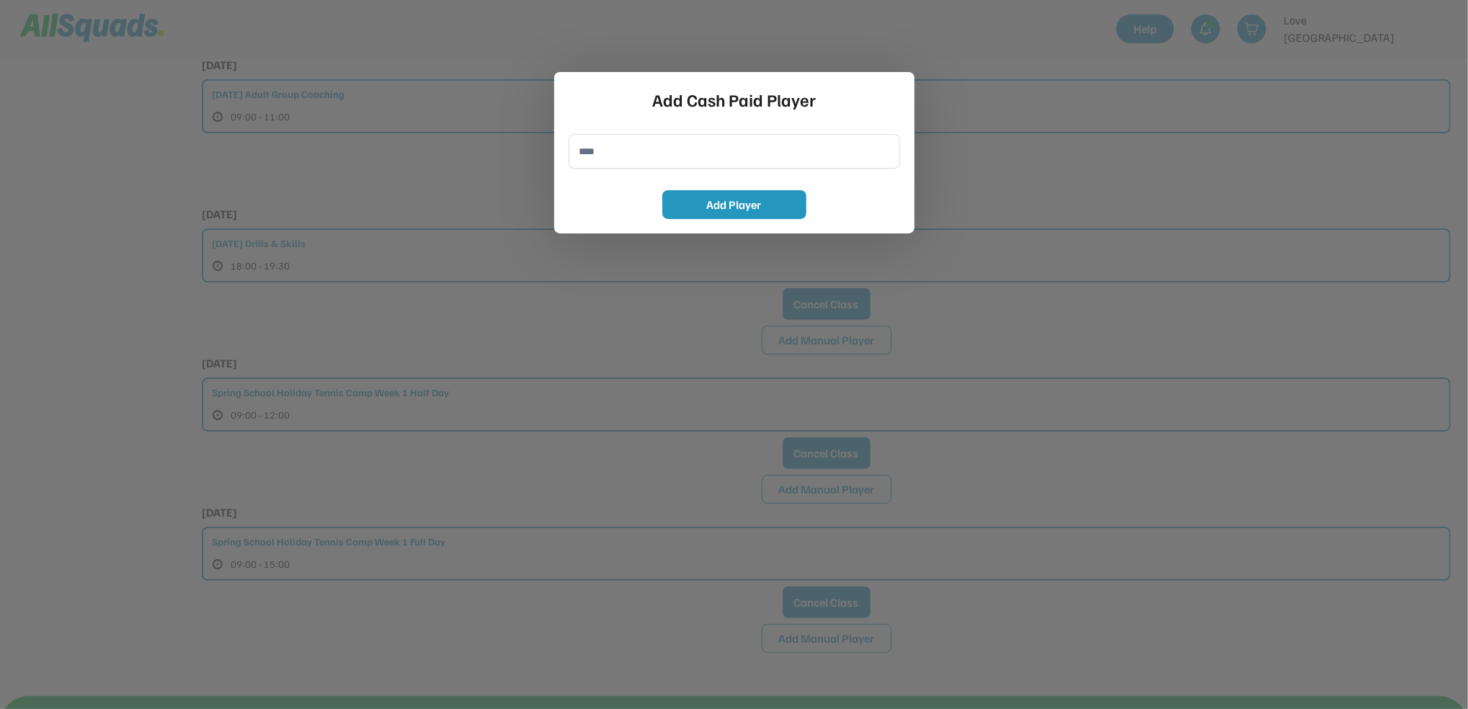
click at [588, 156] on input "input" at bounding box center [735, 151] width 332 height 35
type input "**********"
click at [776, 195] on button "Add Player" at bounding box center [734, 204] width 144 height 29
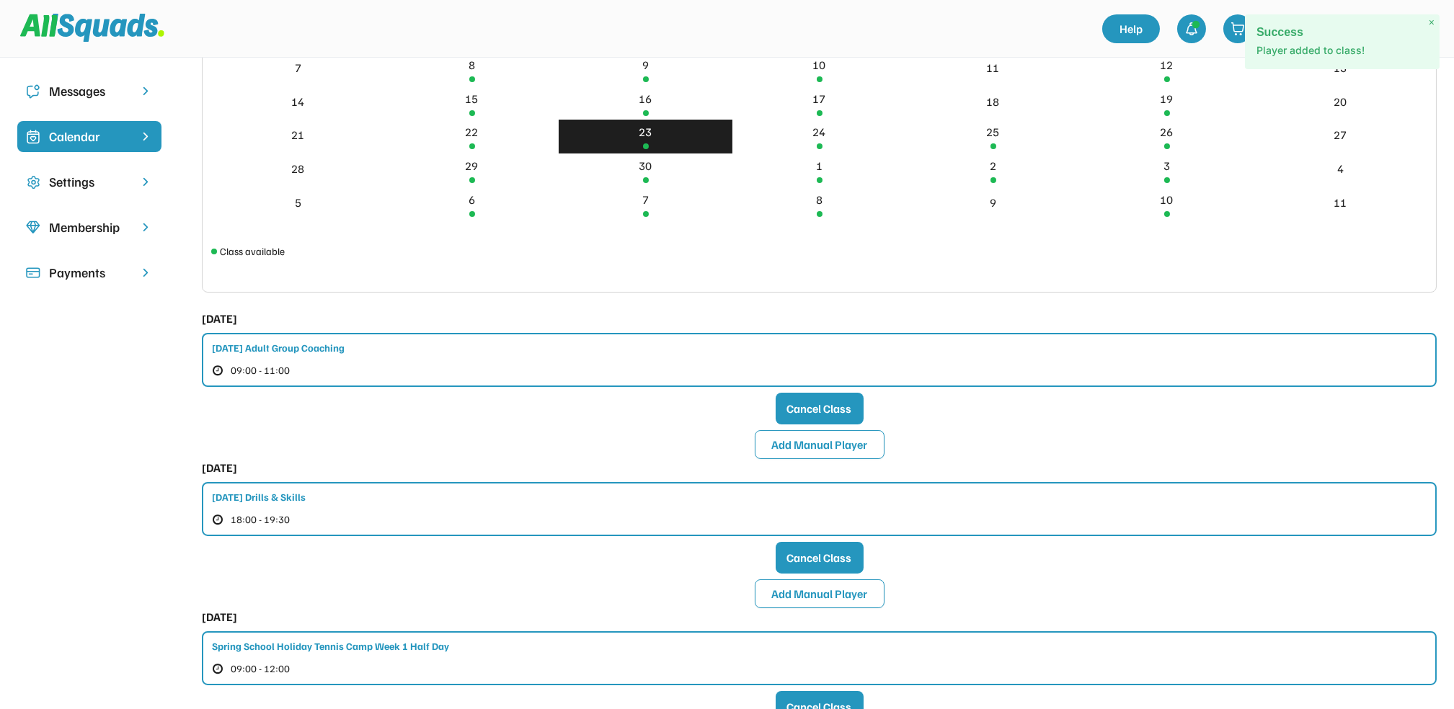
scroll to position [96, 0]
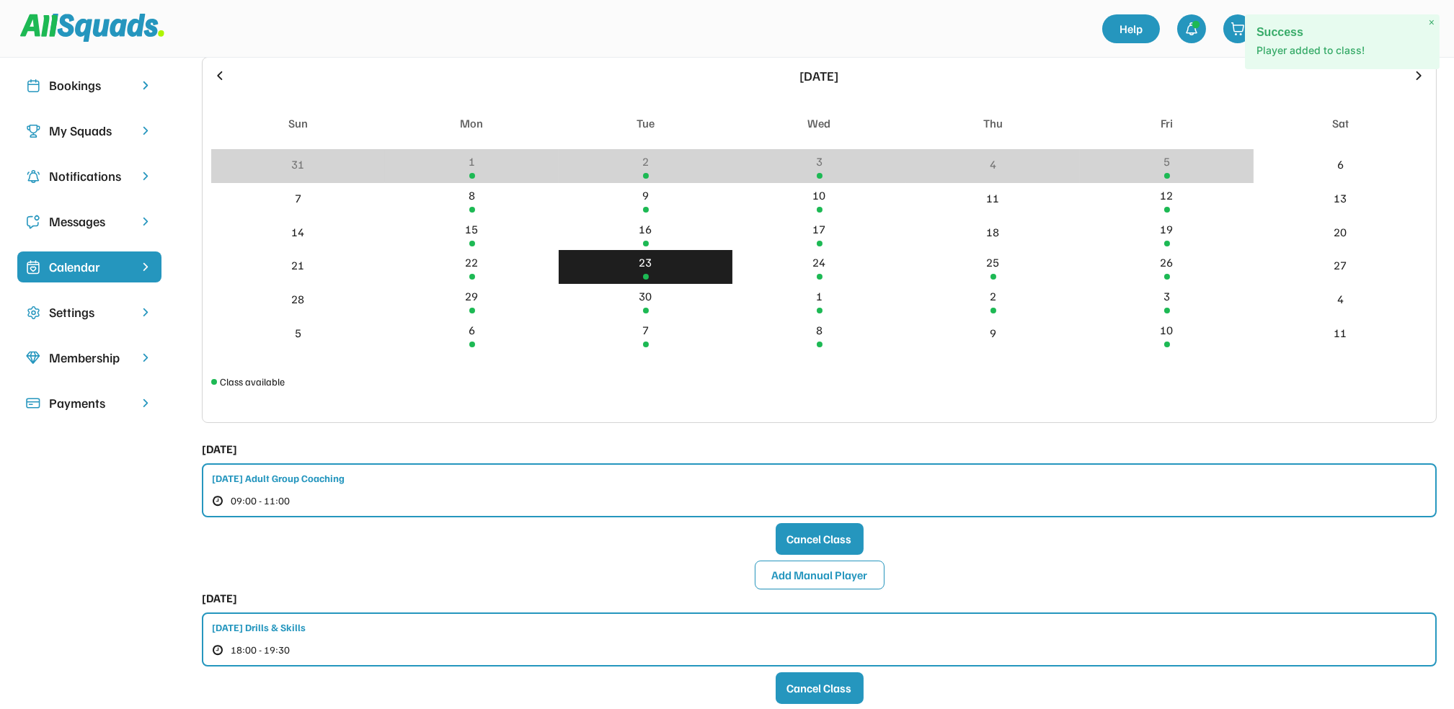
click at [63, 66] on div "Profile" at bounding box center [89, 47] width 144 height 45
click at [62, 82] on div "Bookings" at bounding box center [89, 85] width 81 height 19
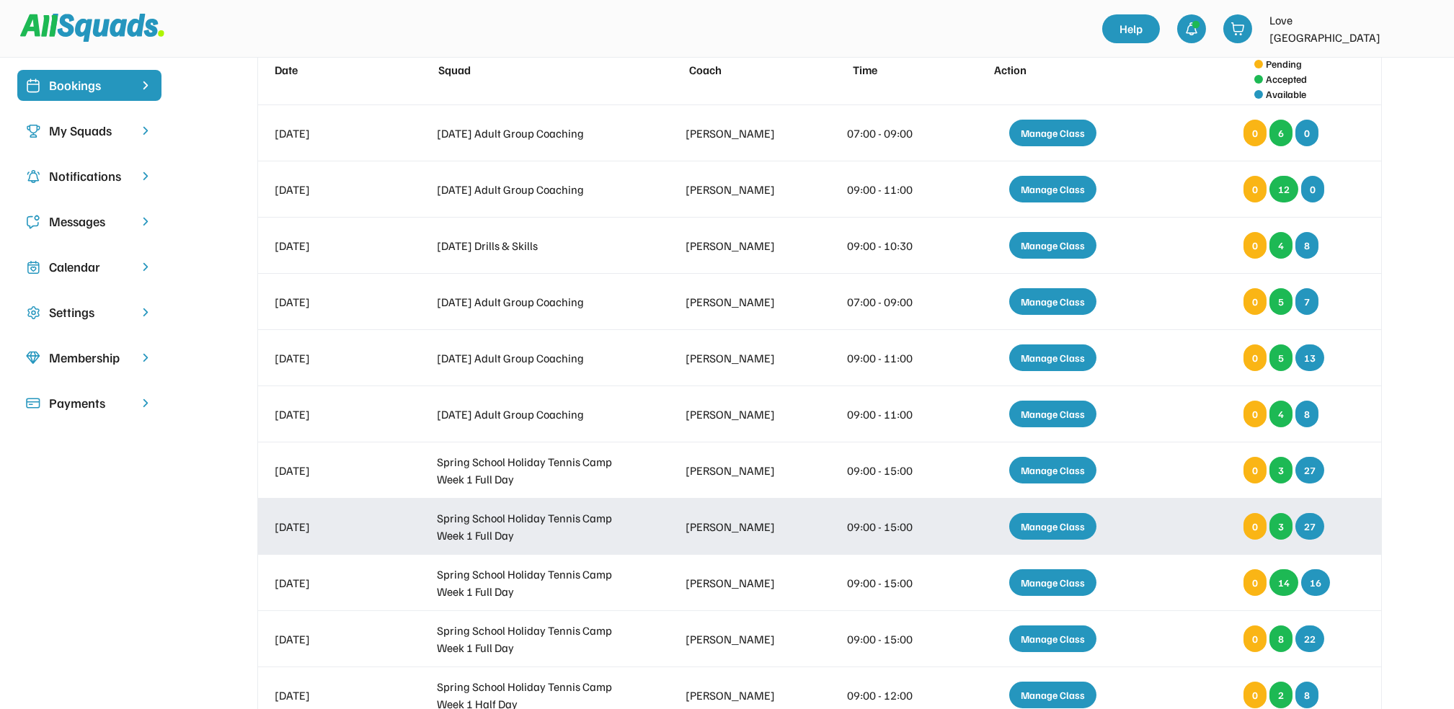
click at [1059, 533] on div "Manage Class" at bounding box center [1052, 526] width 87 height 27
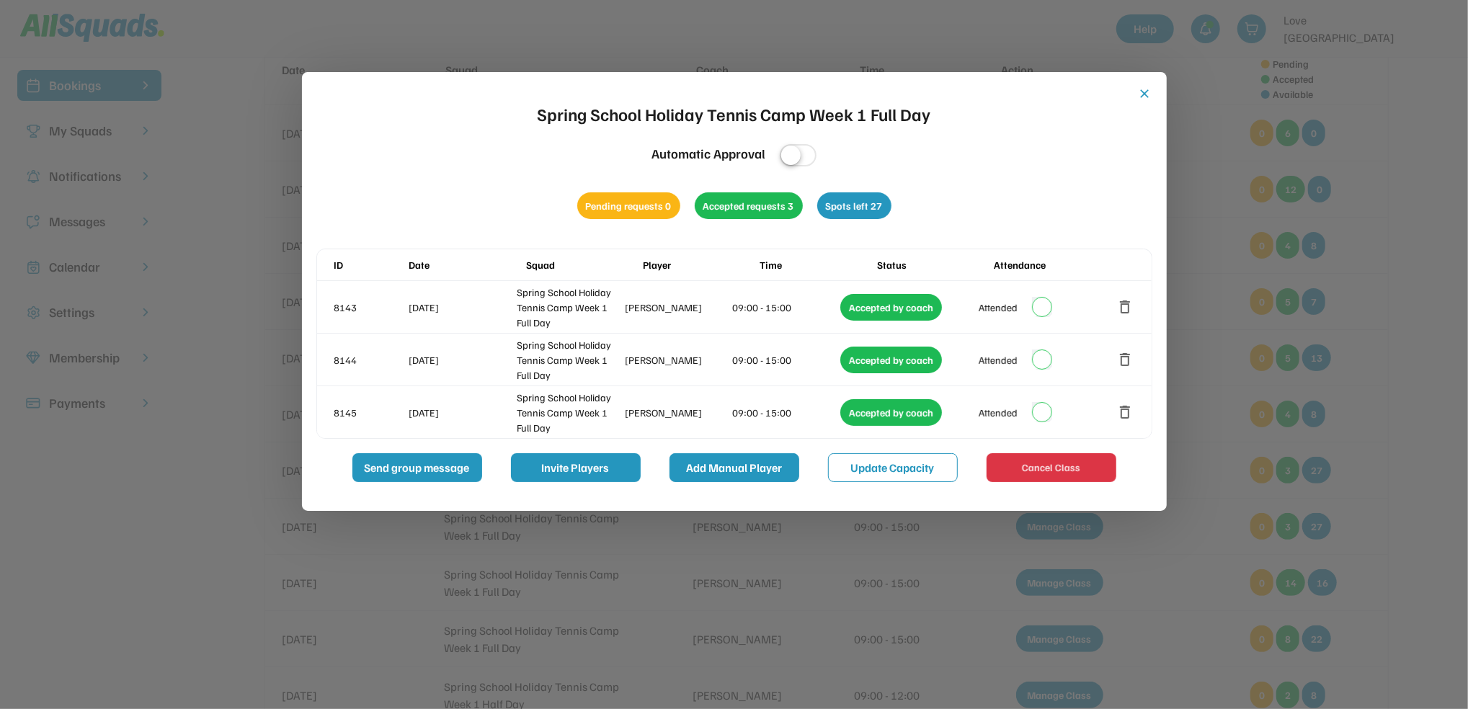
click at [738, 468] on button "Add Manual Player" at bounding box center [735, 467] width 130 height 29
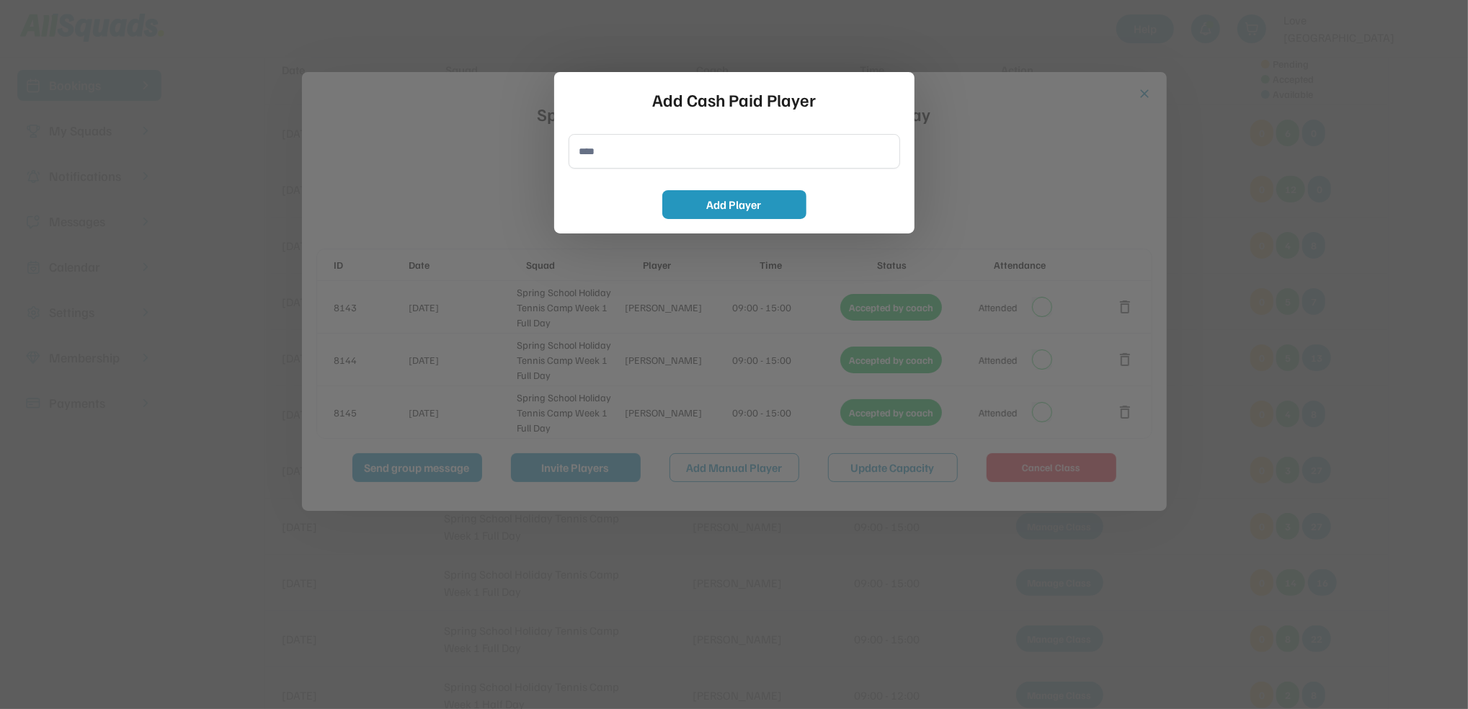
click at [644, 134] on input "input" at bounding box center [735, 151] width 332 height 35
type input "**********"
click at [703, 200] on button "Add Player" at bounding box center [734, 204] width 144 height 29
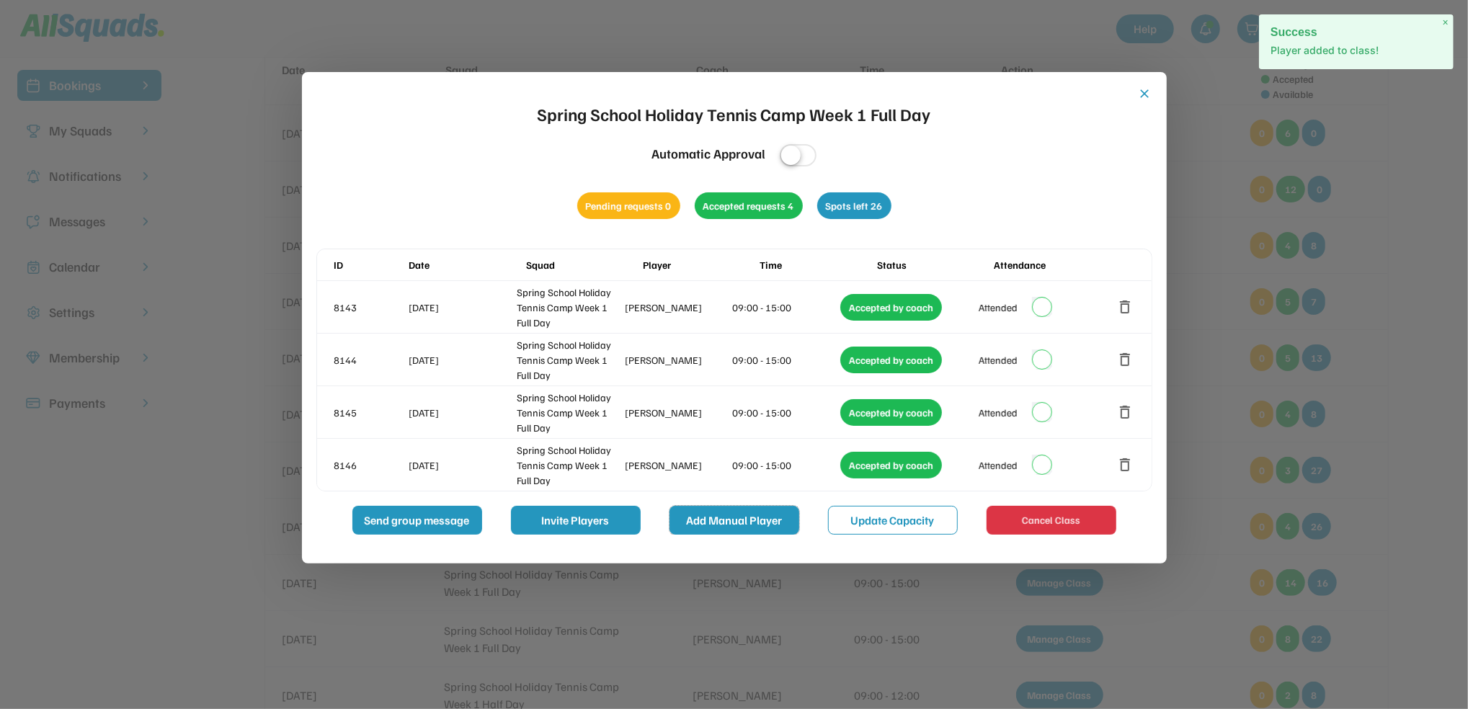
click at [716, 512] on button "Add Manual Player" at bounding box center [735, 520] width 130 height 29
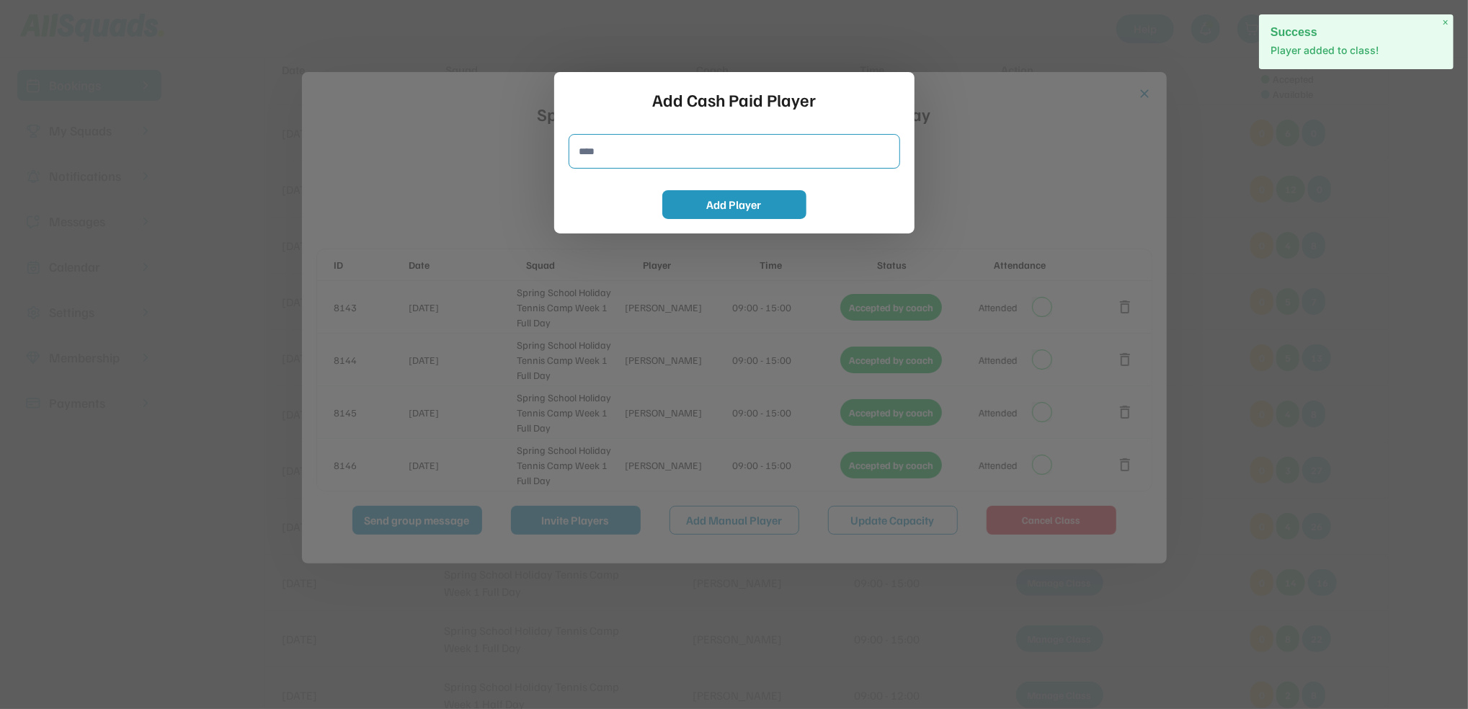
click at [643, 154] on input "input" at bounding box center [735, 151] width 332 height 35
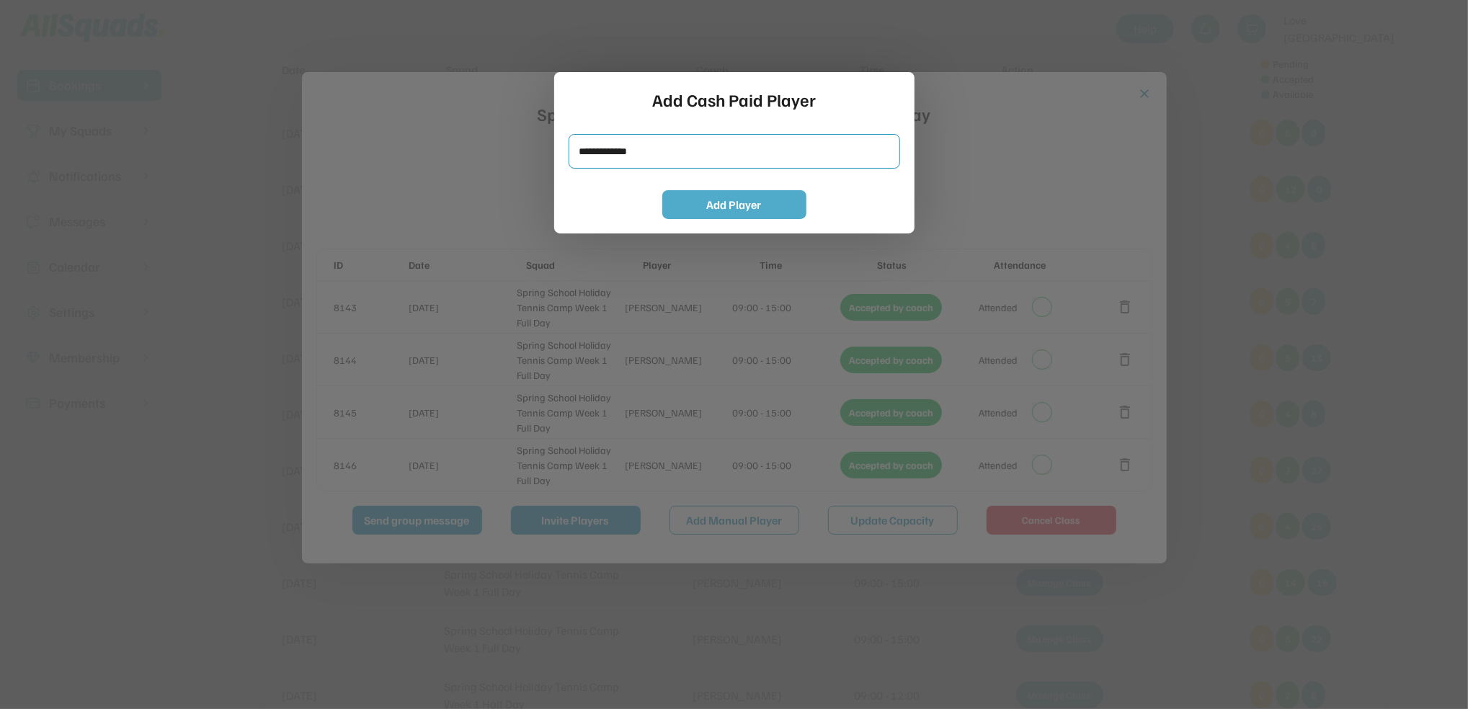
type input "**********"
click at [704, 202] on button "Add Player" at bounding box center [734, 204] width 144 height 29
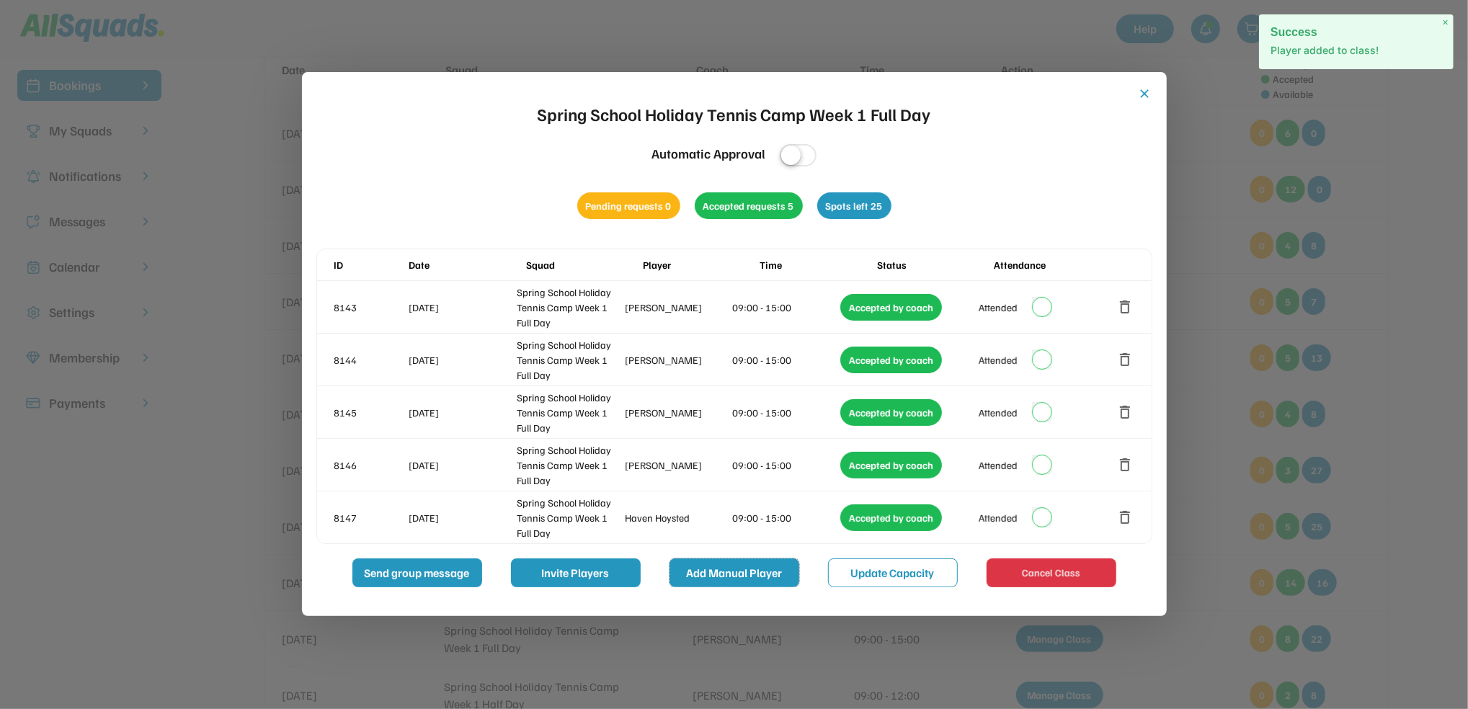
click at [731, 575] on button "Add Manual Player" at bounding box center [735, 573] width 130 height 29
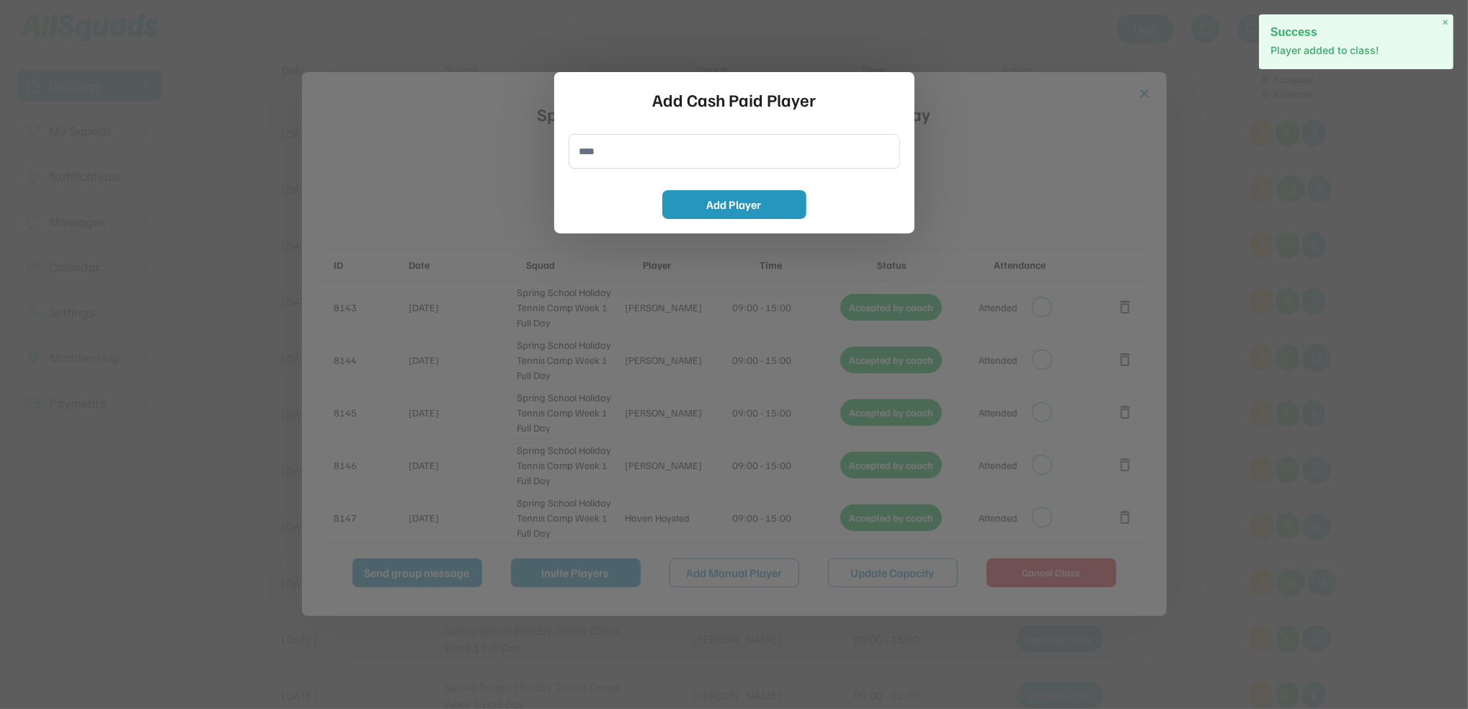
click at [634, 161] on input "input" at bounding box center [735, 151] width 332 height 35
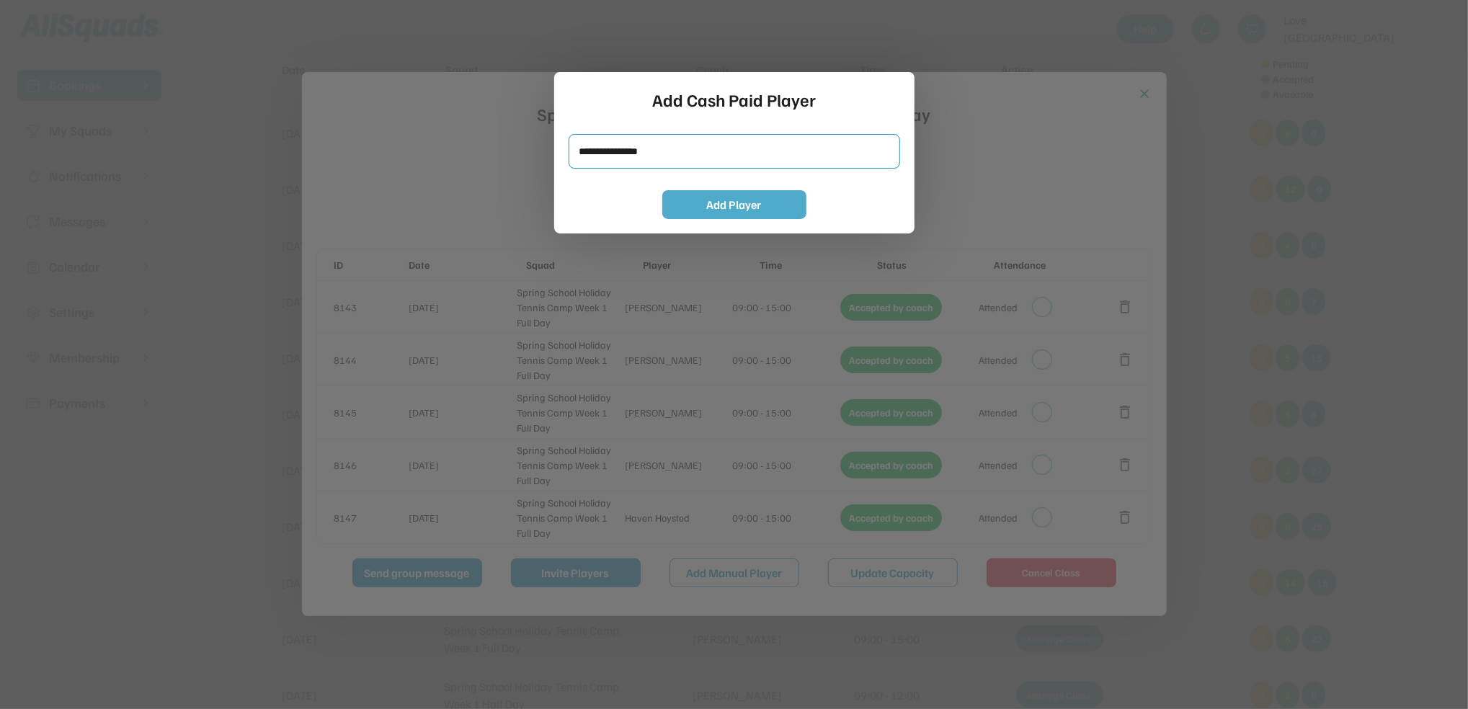
type input "**********"
click at [770, 206] on button "Add Player" at bounding box center [734, 204] width 144 height 29
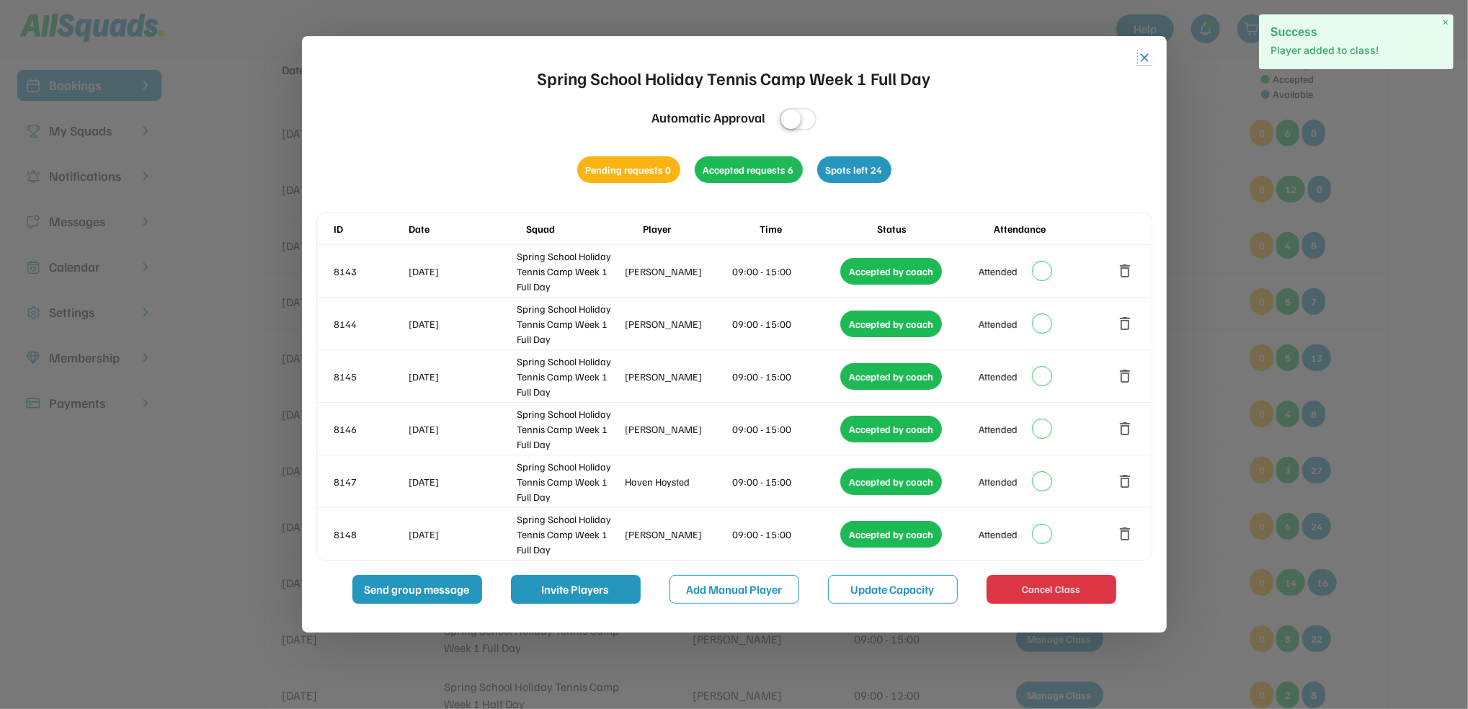
click at [1139, 60] on button "close" at bounding box center [1145, 57] width 14 height 14
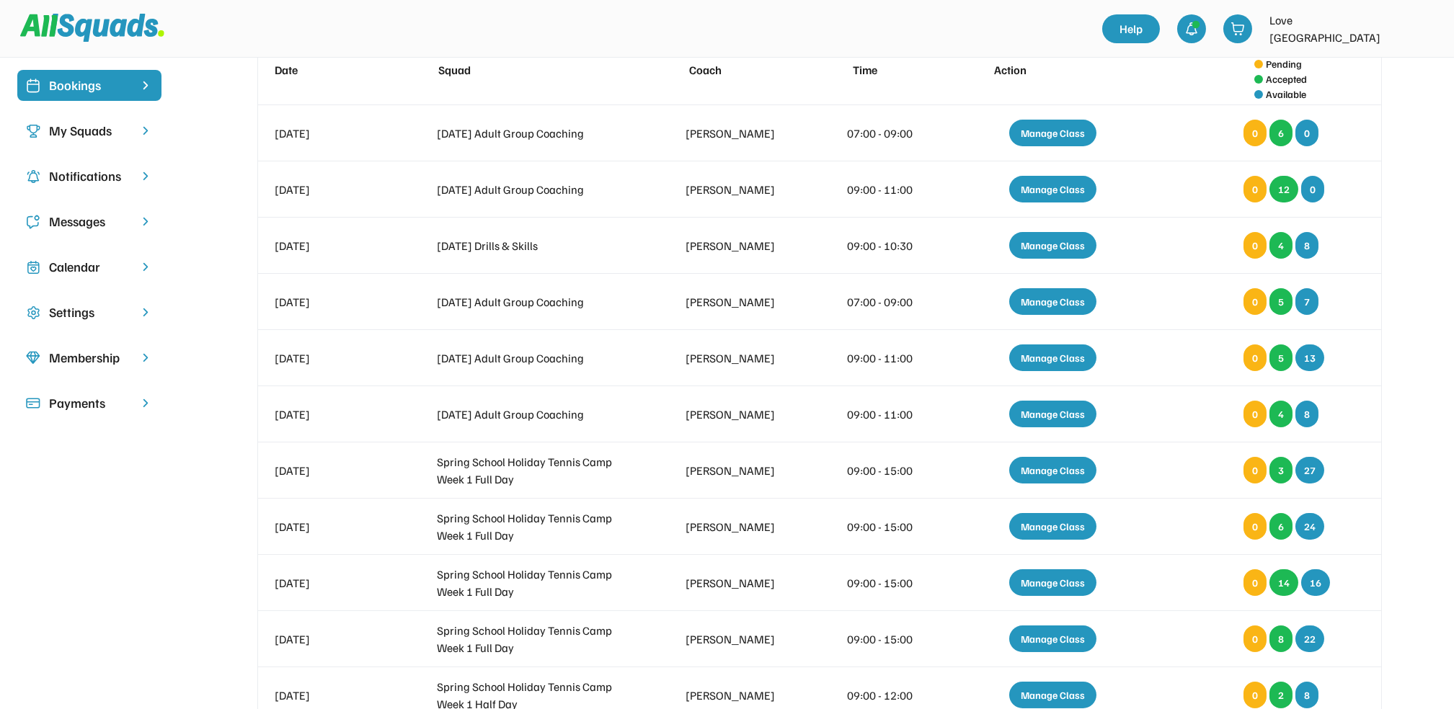
click at [76, 265] on div "Calendar" at bounding box center [89, 266] width 81 height 19
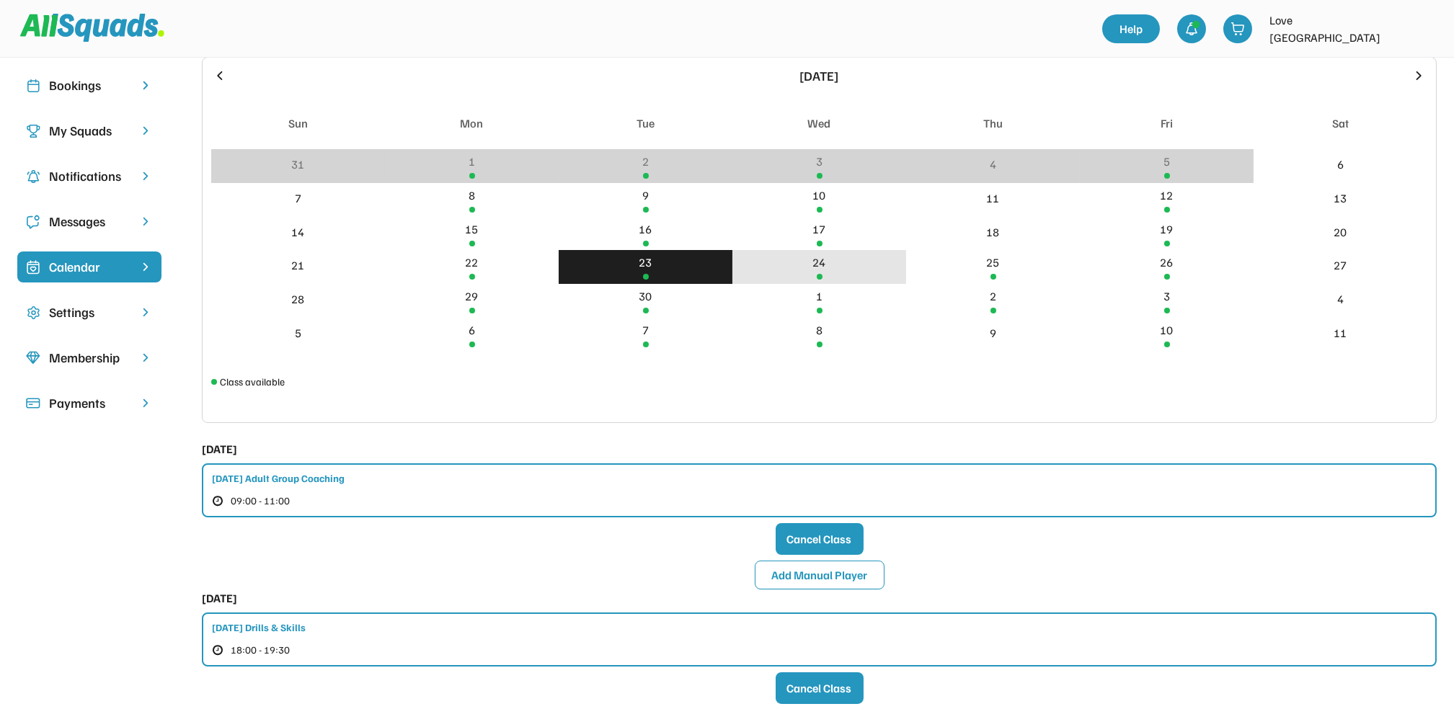
click at [814, 268] on div "24" at bounding box center [819, 262] width 13 height 17
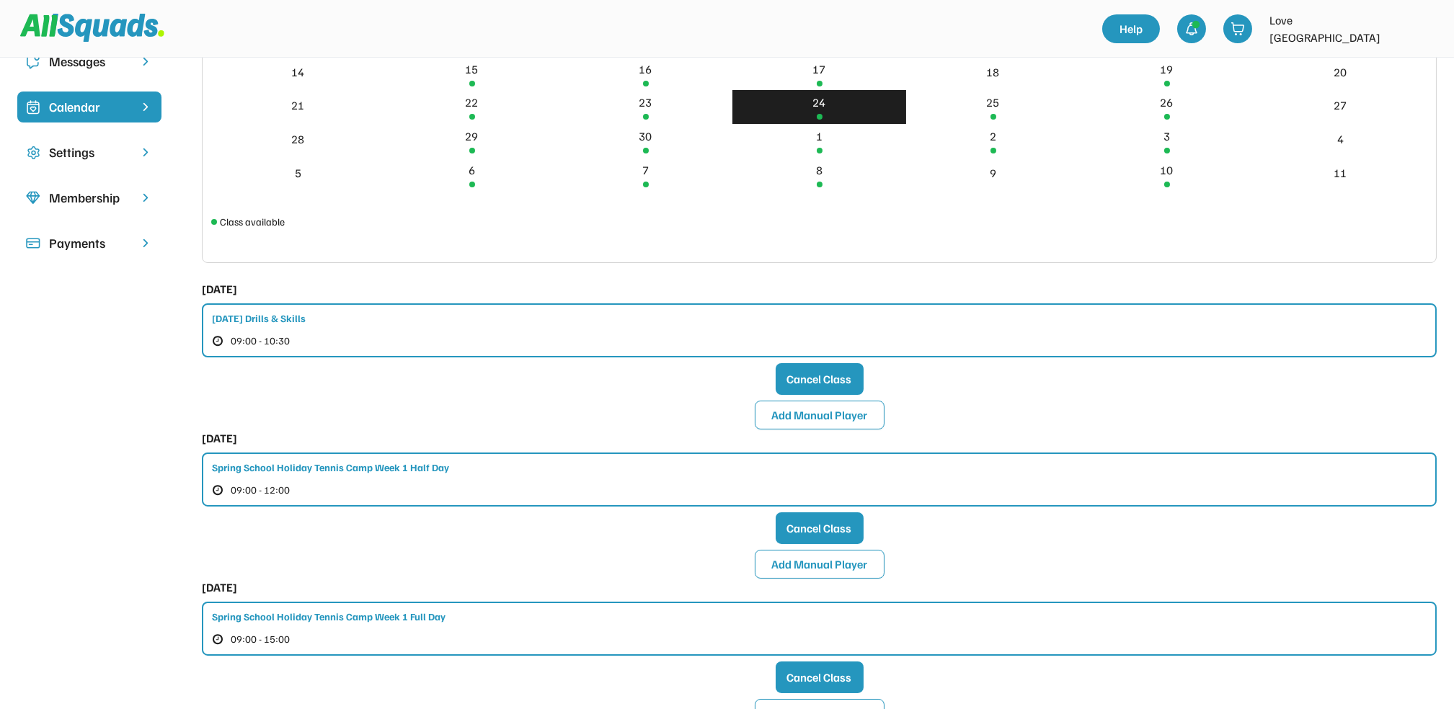
scroll to position [288, 0]
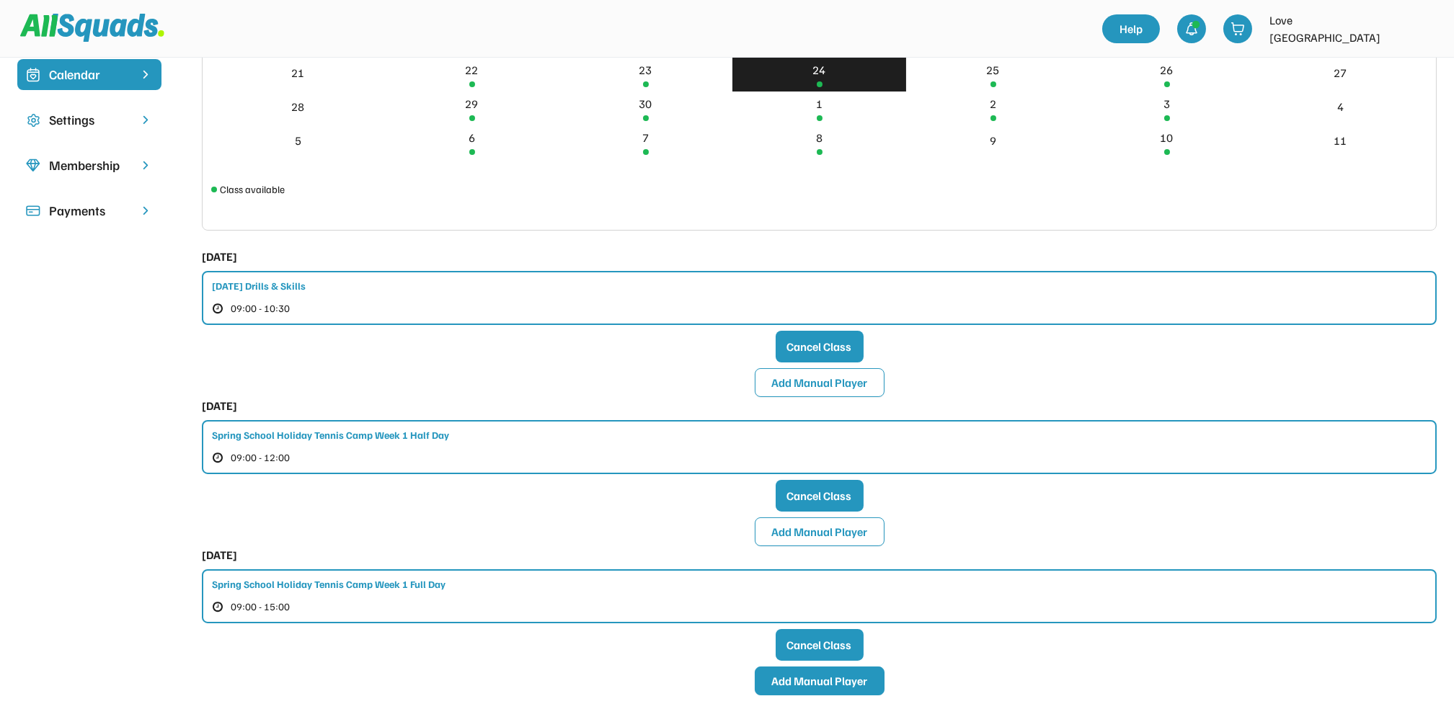
click at [786, 672] on button "Add Manual Player" at bounding box center [820, 681] width 130 height 29
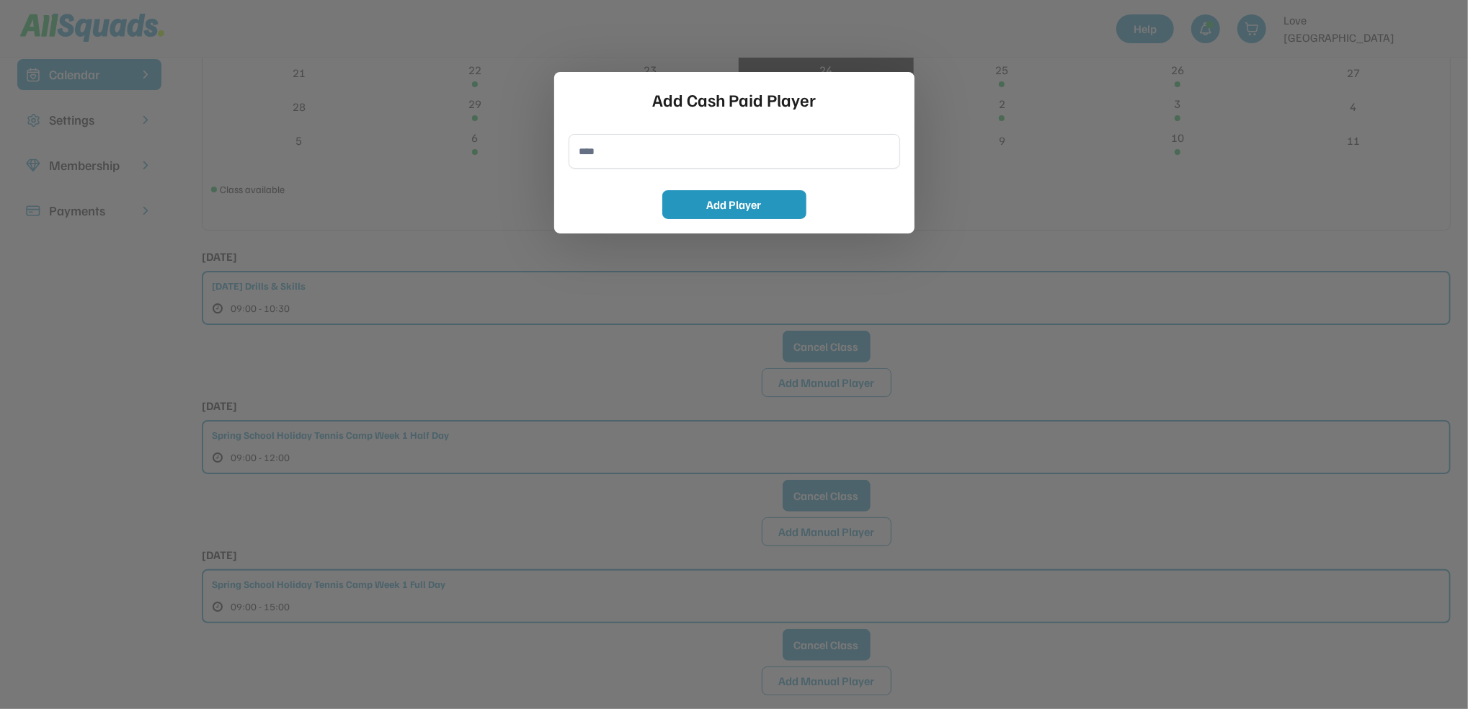
click at [609, 159] on input "input" at bounding box center [735, 151] width 332 height 35
type input "**********"
click at [710, 203] on button "Add Player" at bounding box center [734, 204] width 144 height 29
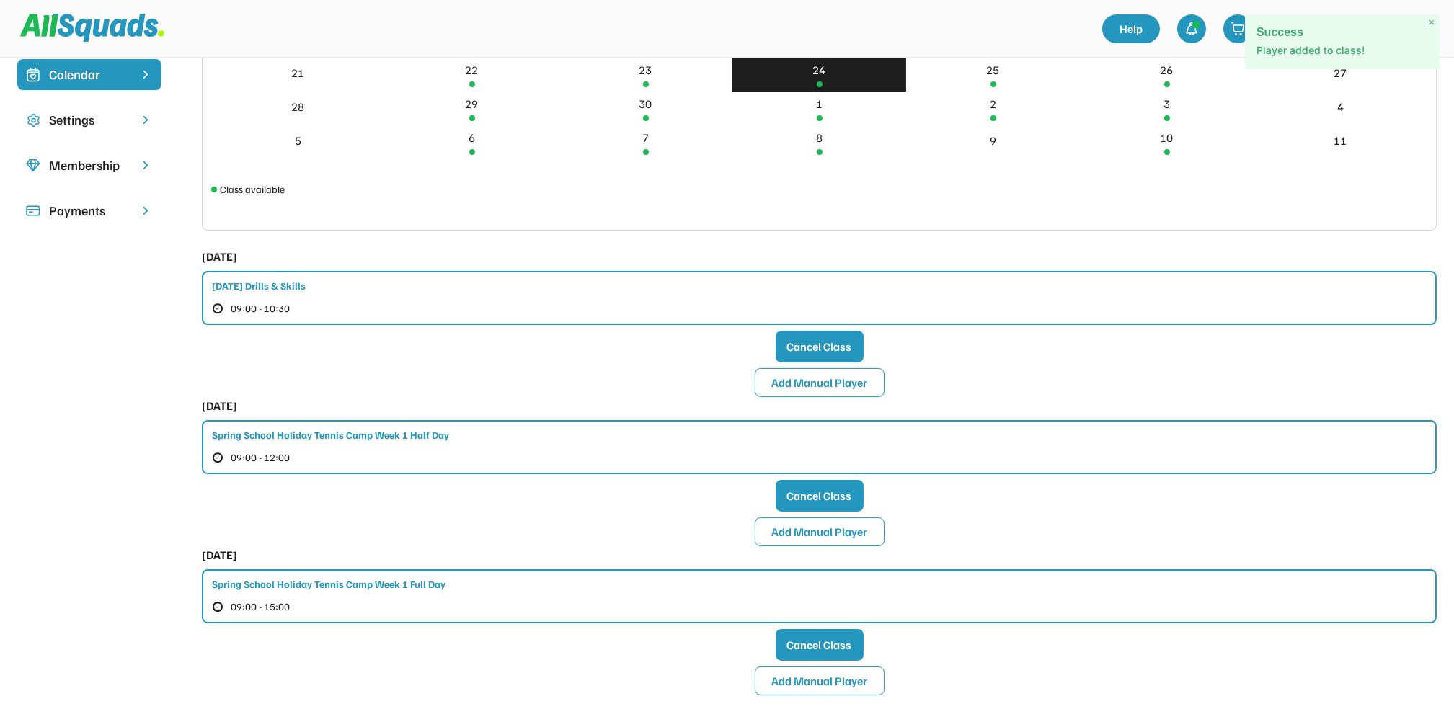
scroll to position [0, 0]
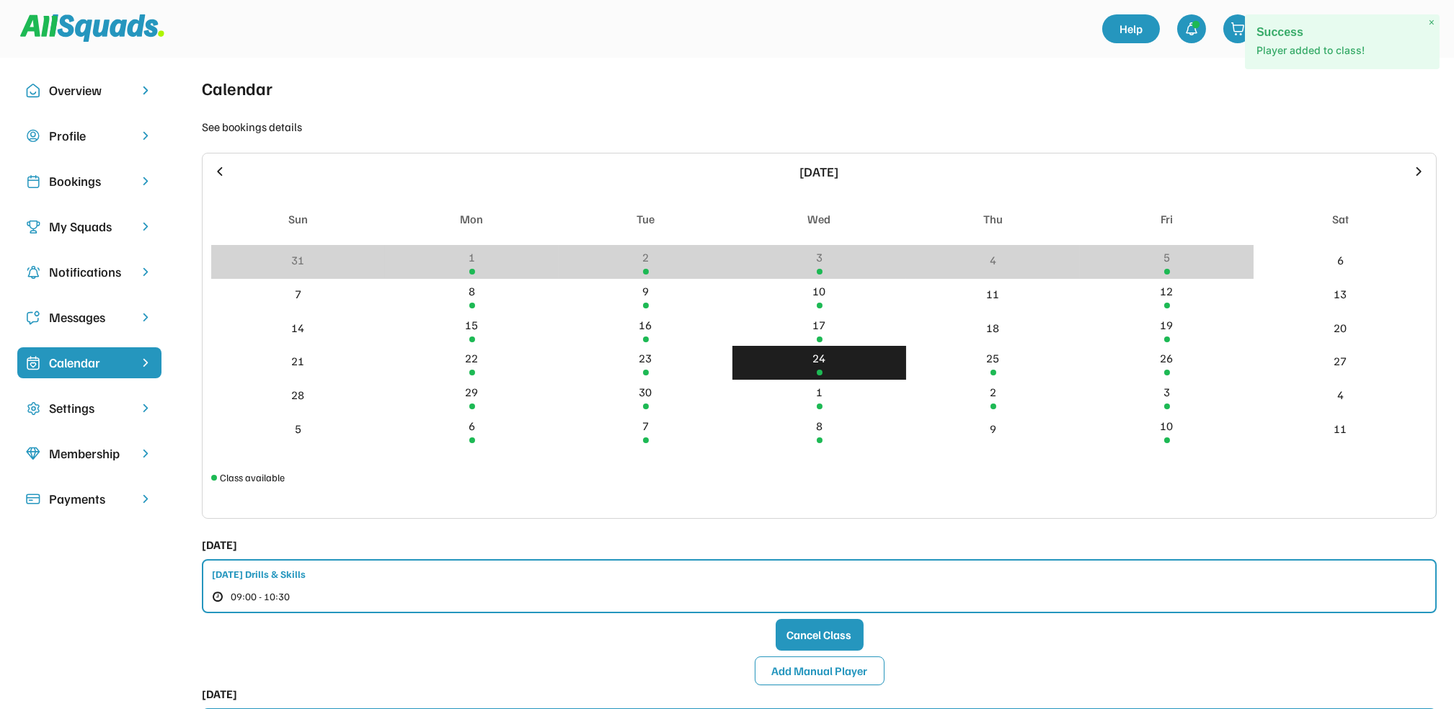
click at [72, 189] on div "Bookings" at bounding box center [89, 181] width 81 height 19
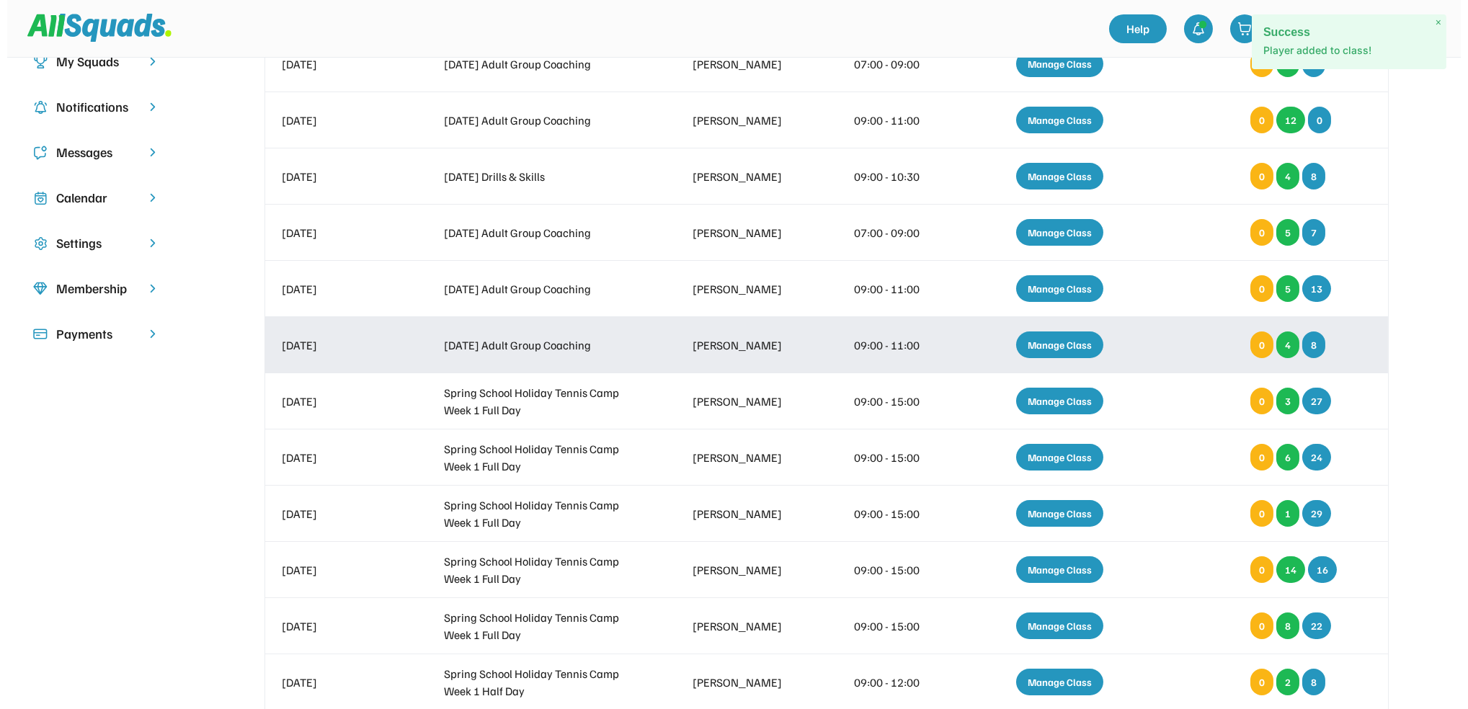
scroll to position [192, 0]
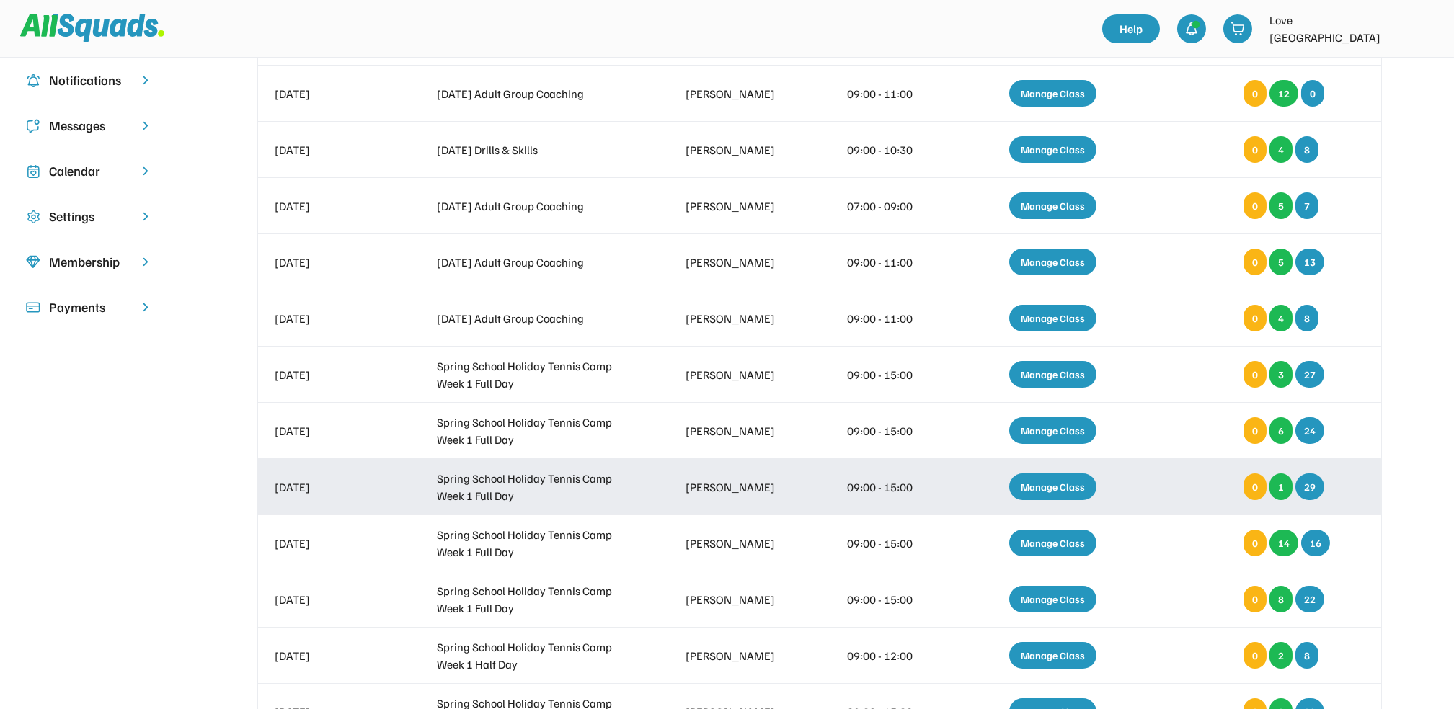
click at [1048, 482] on div "Manage Class" at bounding box center [1052, 487] width 87 height 27
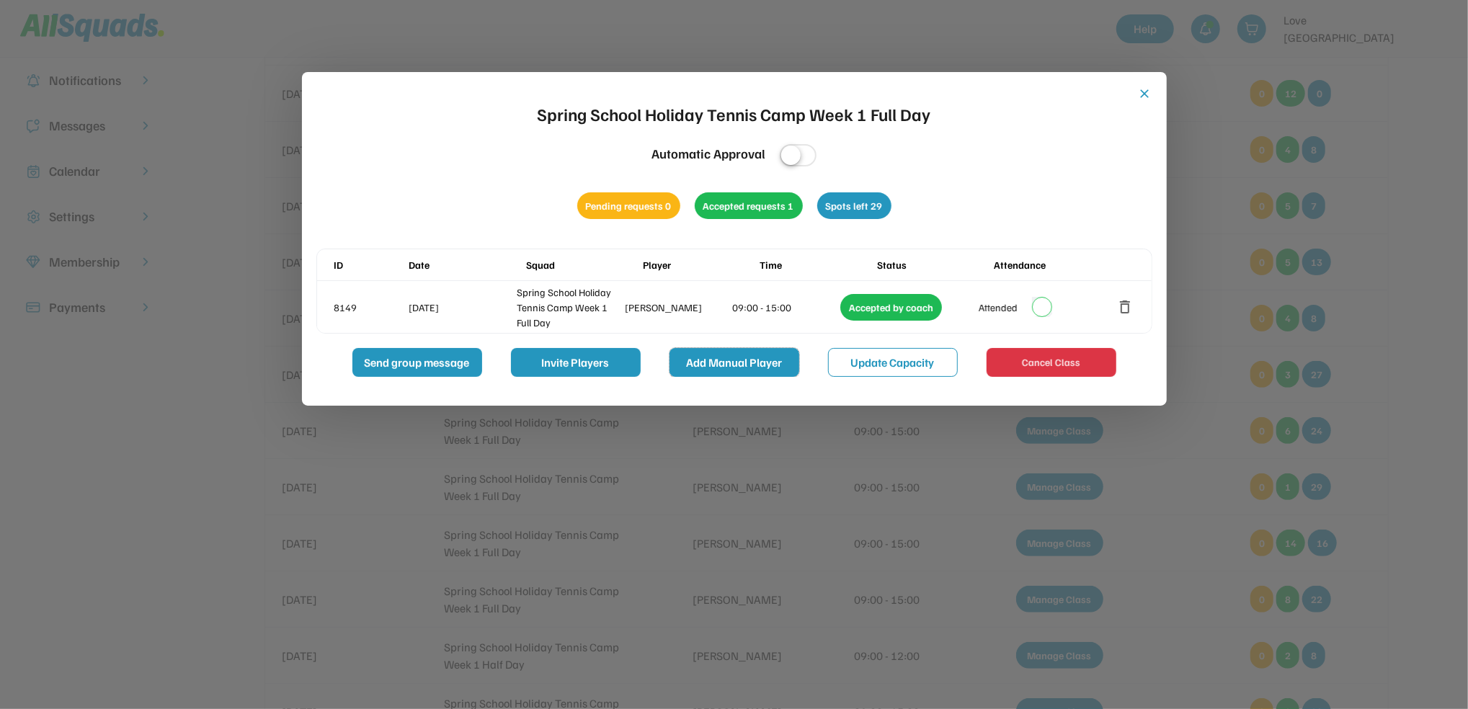
click at [750, 373] on button "Add Manual Player" at bounding box center [735, 362] width 130 height 29
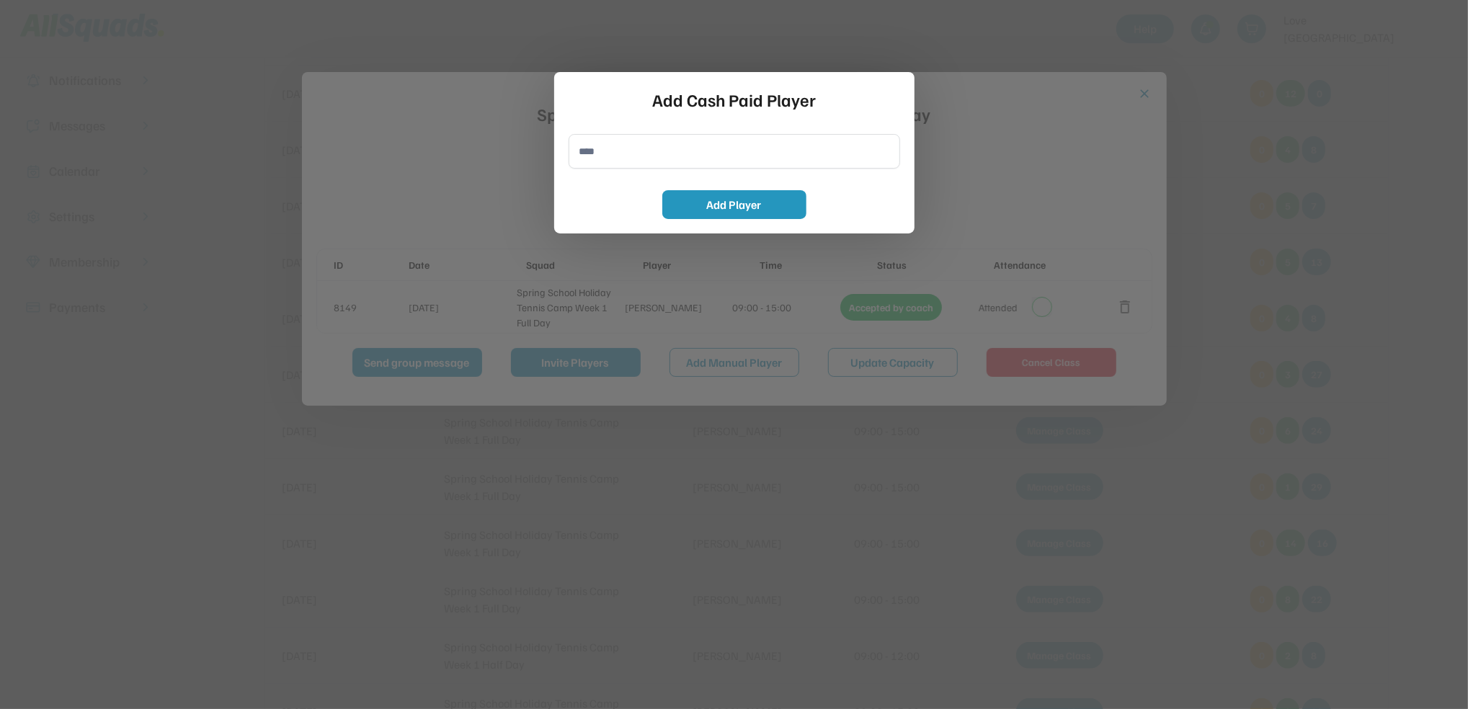
click at [667, 141] on input "input" at bounding box center [735, 151] width 332 height 35
type input "**********"
click at [695, 200] on button "Add Player" at bounding box center [734, 204] width 144 height 29
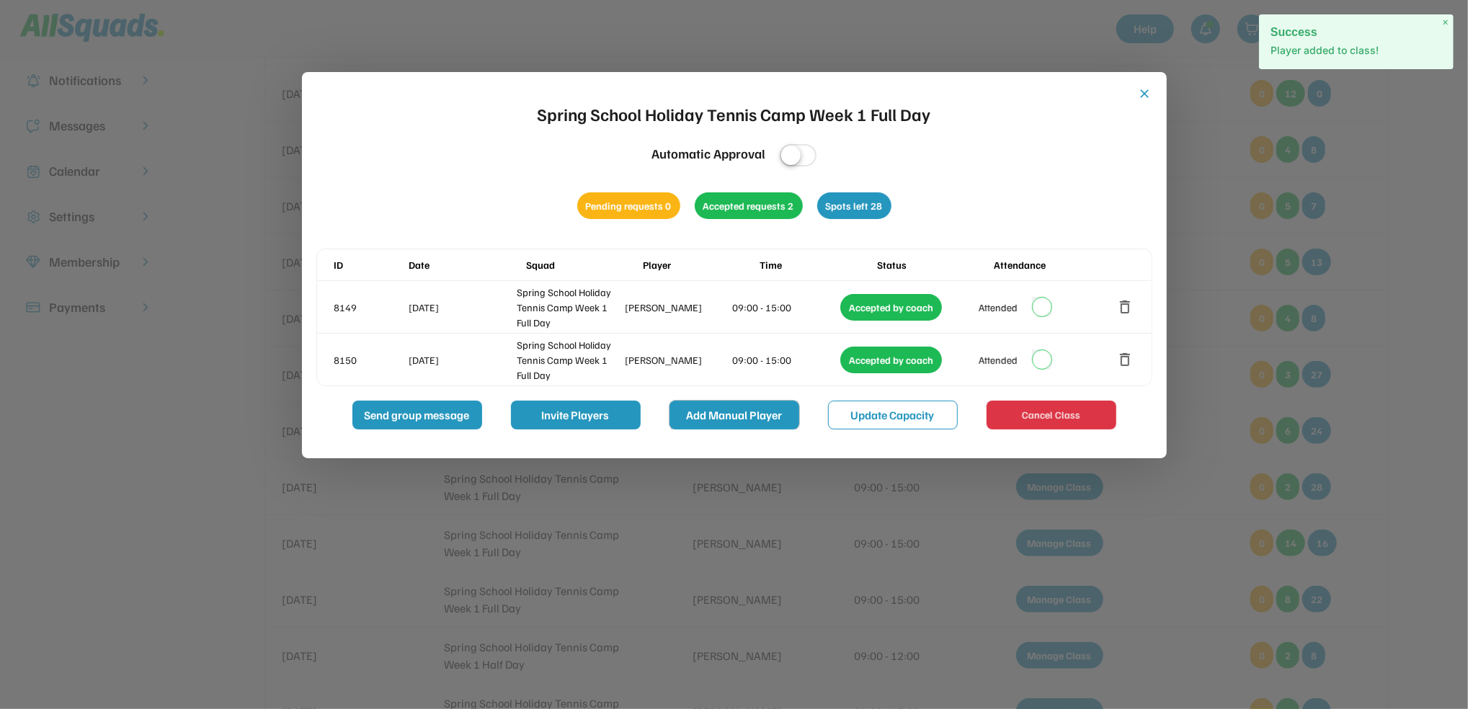
click at [732, 418] on button "Add Manual Player" at bounding box center [735, 415] width 130 height 29
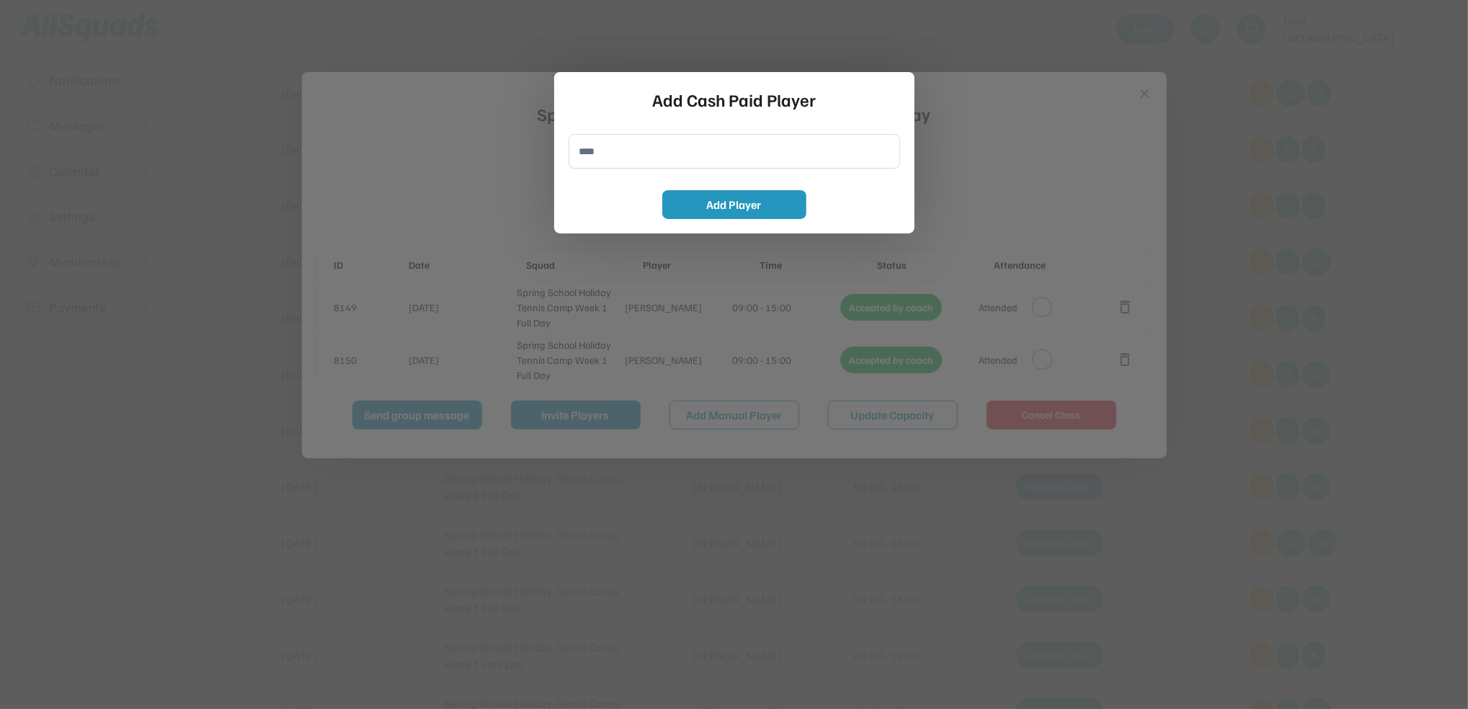
click at [592, 156] on input "input" at bounding box center [735, 151] width 332 height 35
type input "**********"
click at [712, 206] on button "Add Player" at bounding box center [734, 204] width 144 height 29
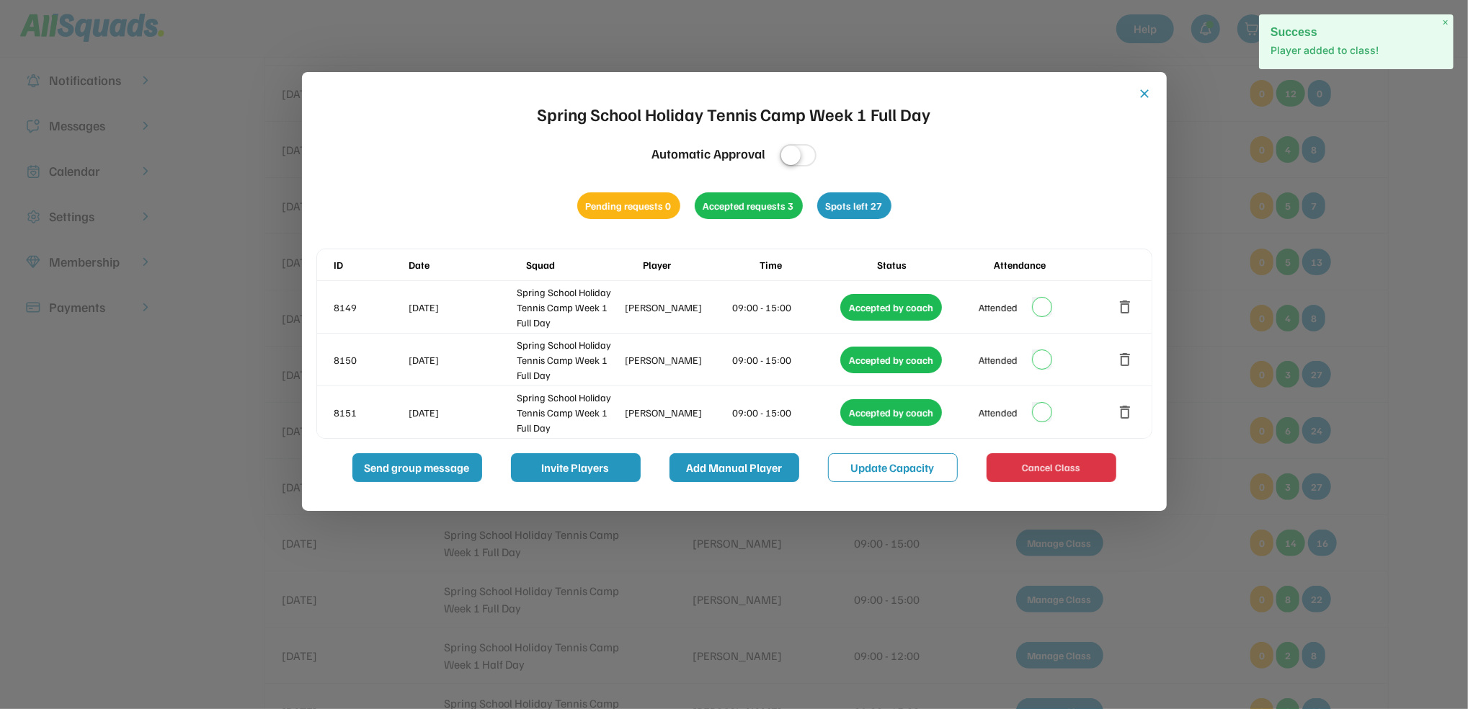
click at [730, 458] on button "Add Manual Player" at bounding box center [735, 467] width 130 height 29
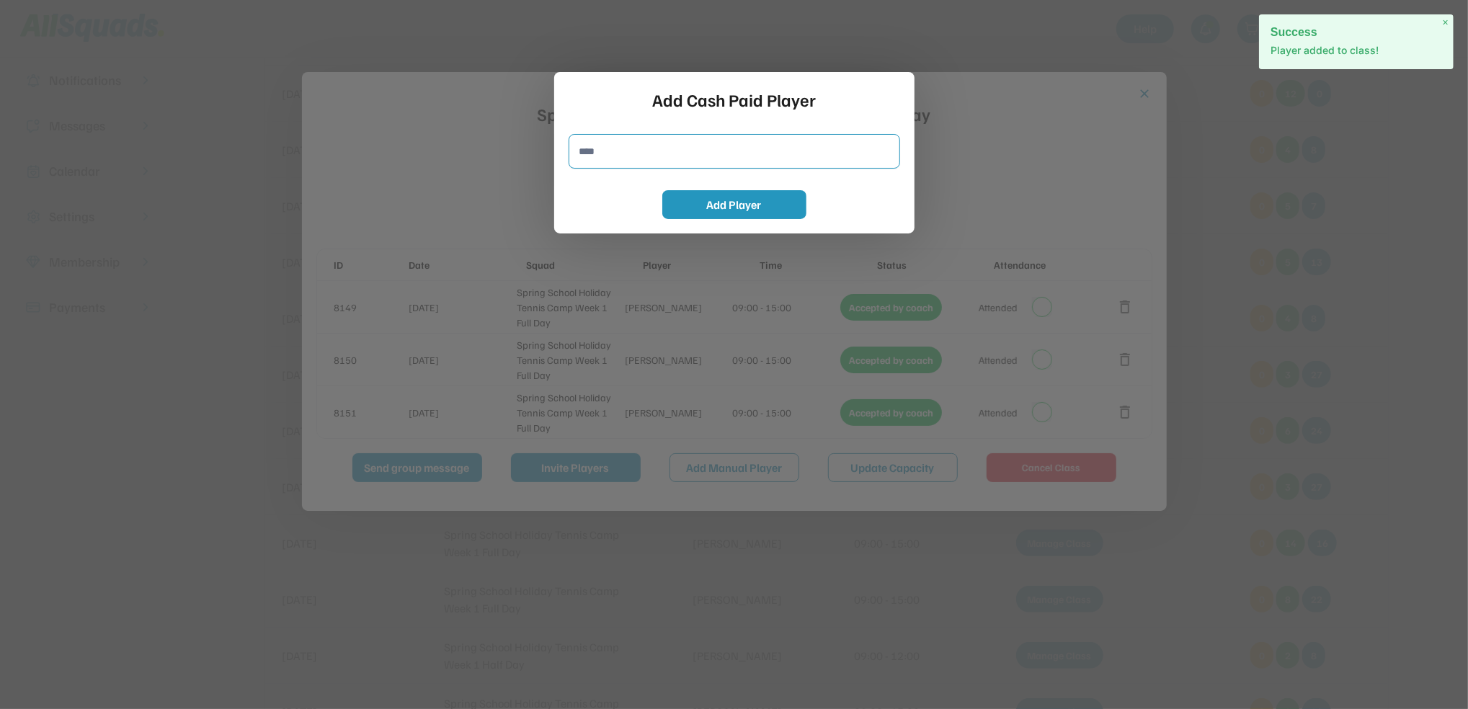
click at [610, 144] on input "input" at bounding box center [735, 151] width 332 height 35
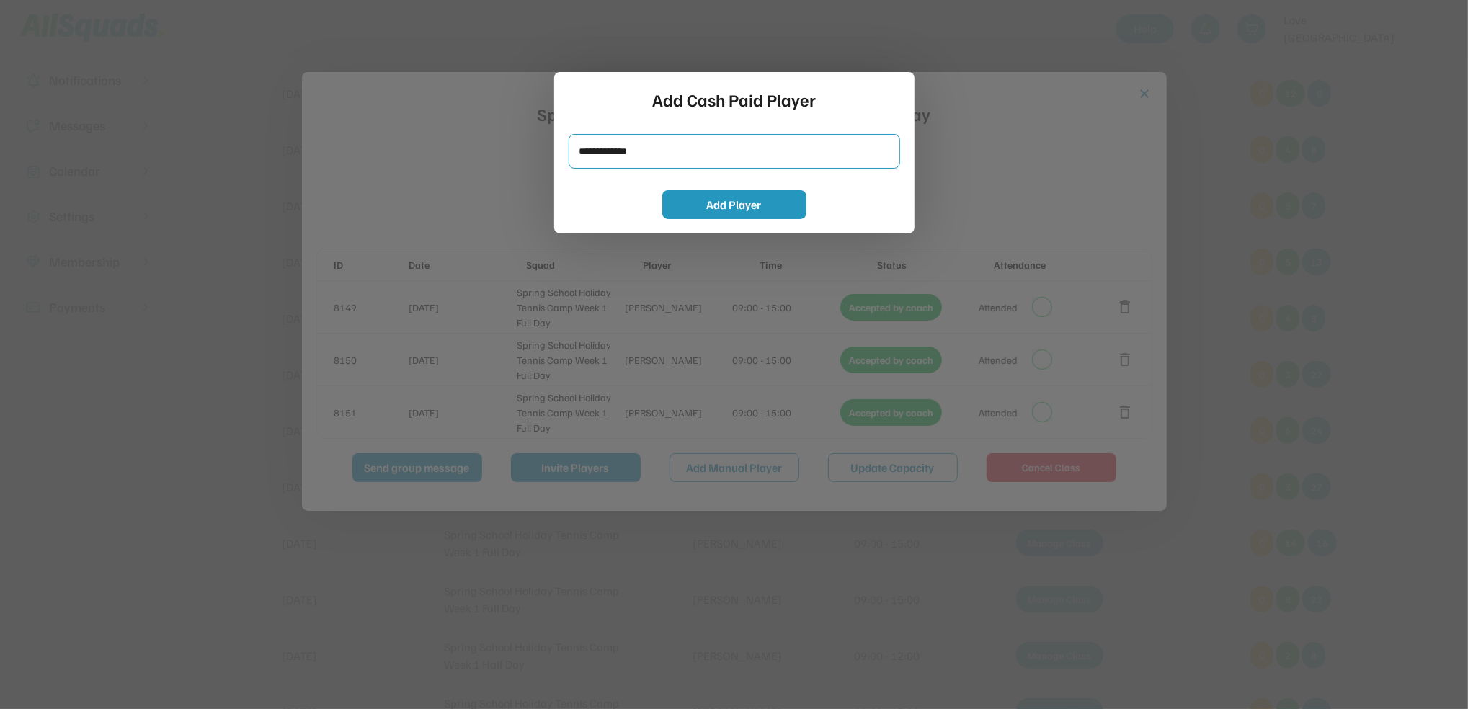
type input "**********"
click at [753, 203] on button "Add Player" at bounding box center [734, 204] width 144 height 29
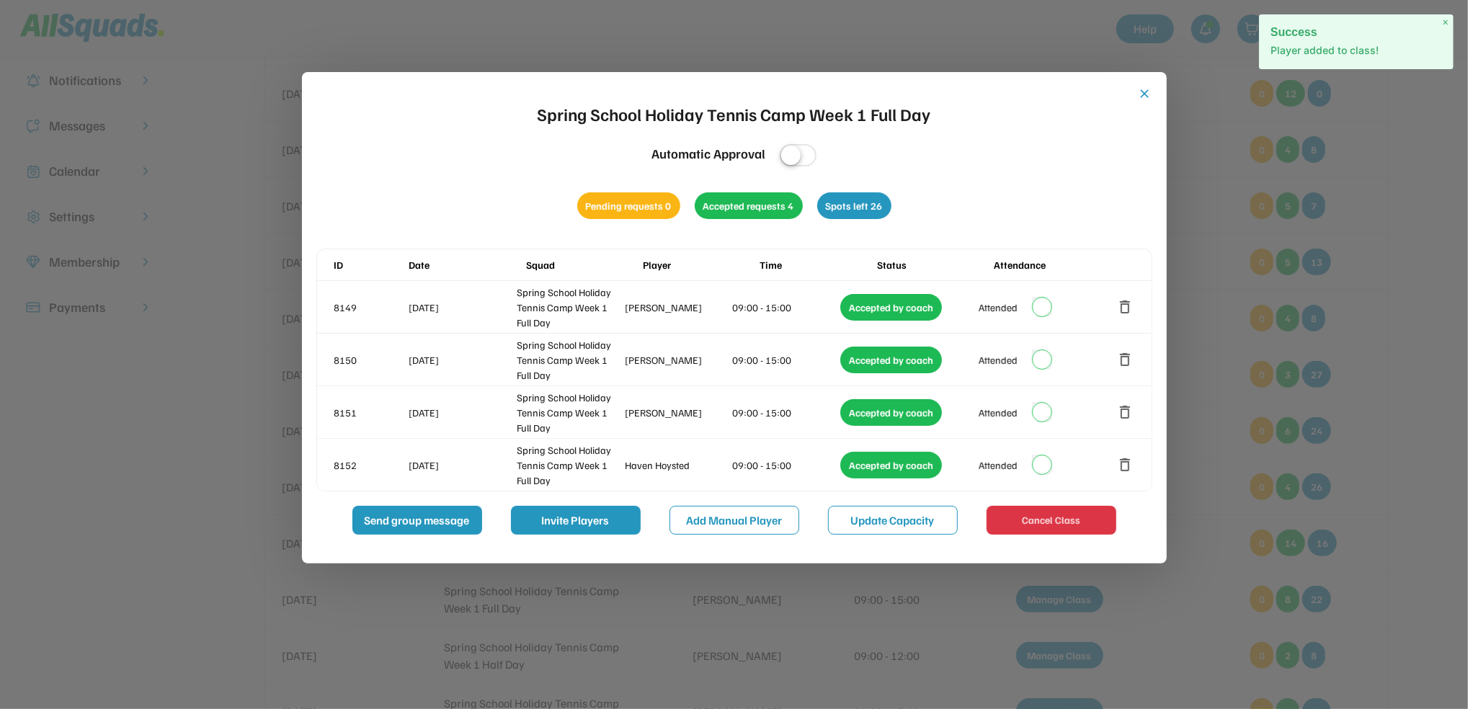
click at [729, 536] on div "close Spring School Holiday Tennis Camp Week 1 Full Day Automatic Approval Pend…" at bounding box center [734, 318] width 865 height 492
click at [728, 532] on button "Add Manual Player" at bounding box center [735, 520] width 130 height 29
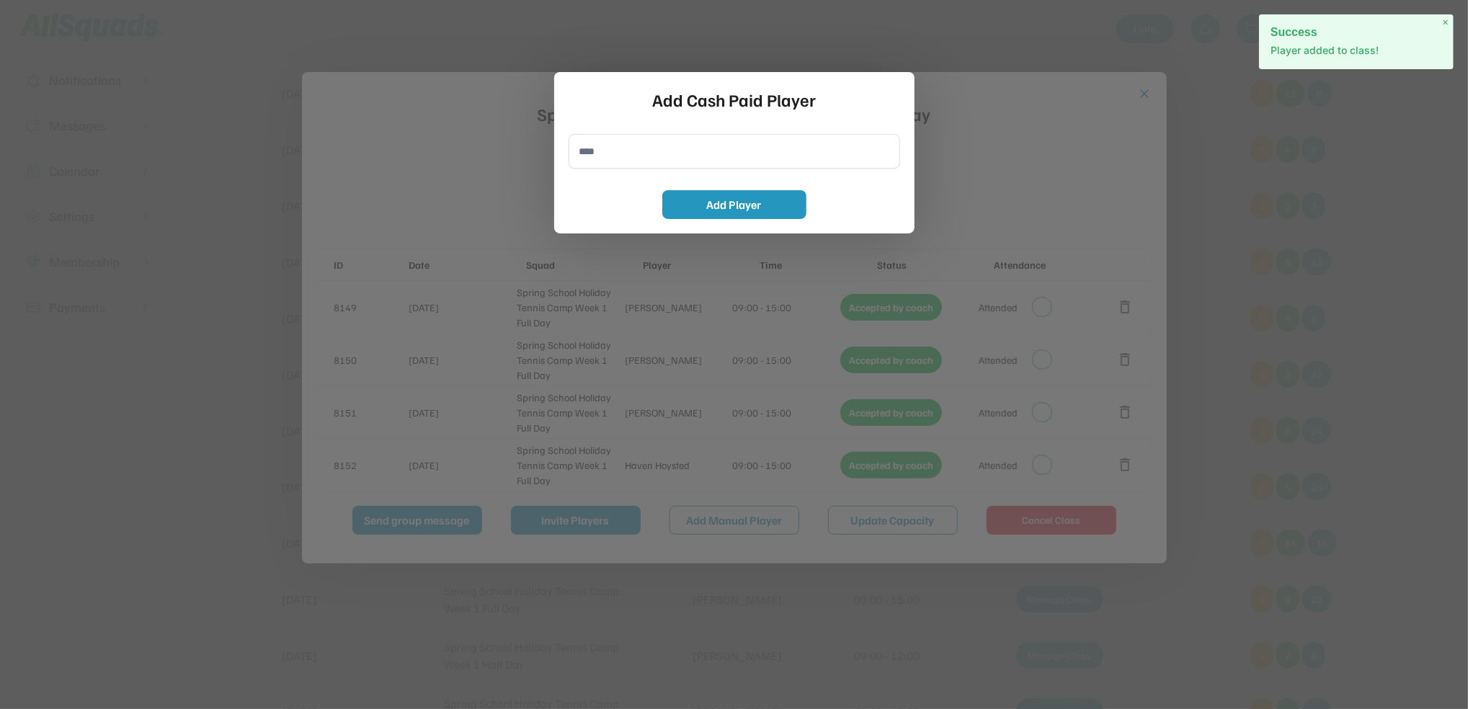
click at [639, 129] on div "Add Cash Paid Player Add Player" at bounding box center [734, 152] width 360 height 161
click at [636, 164] on input "input" at bounding box center [735, 151] width 332 height 35
type input "*"
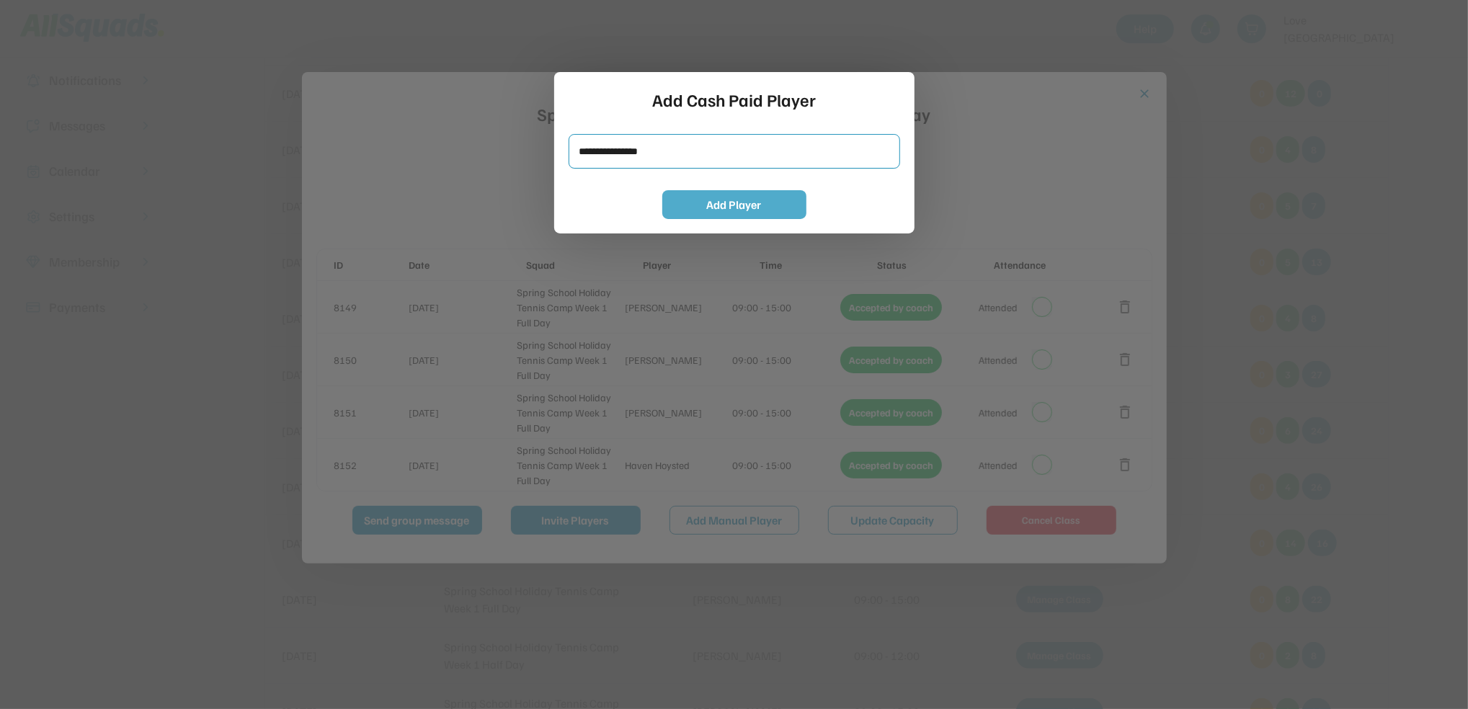
type input "**********"
click at [715, 205] on button "Add Player" at bounding box center [734, 204] width 144 height 29
